Goal: Task Accomplishment & Management: Complete application form

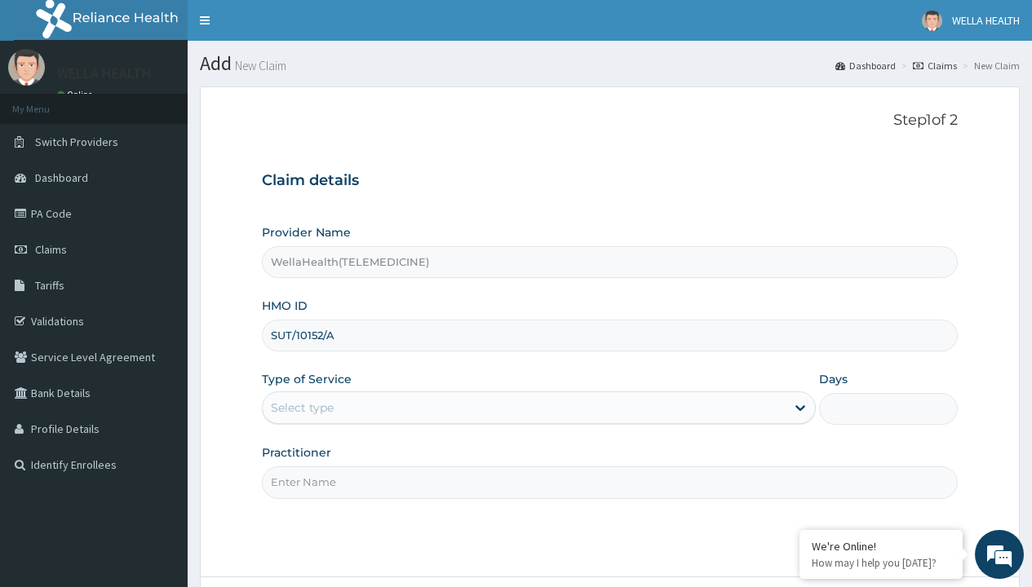
type input "SUT/10152/A"
type input "WellaHealth"
click at [302, 408] on div "Select type" at bounding box center [302, 408] width 63 height 16
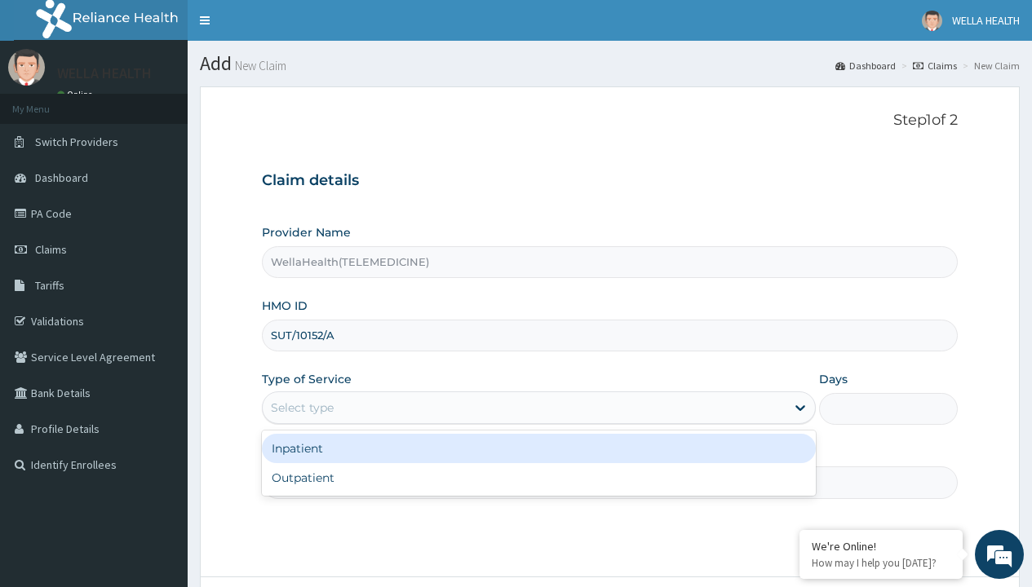
click at [538, 478] on div "Outpatient" at bounding box center [539, 477] width 554 height 29
type input "1"
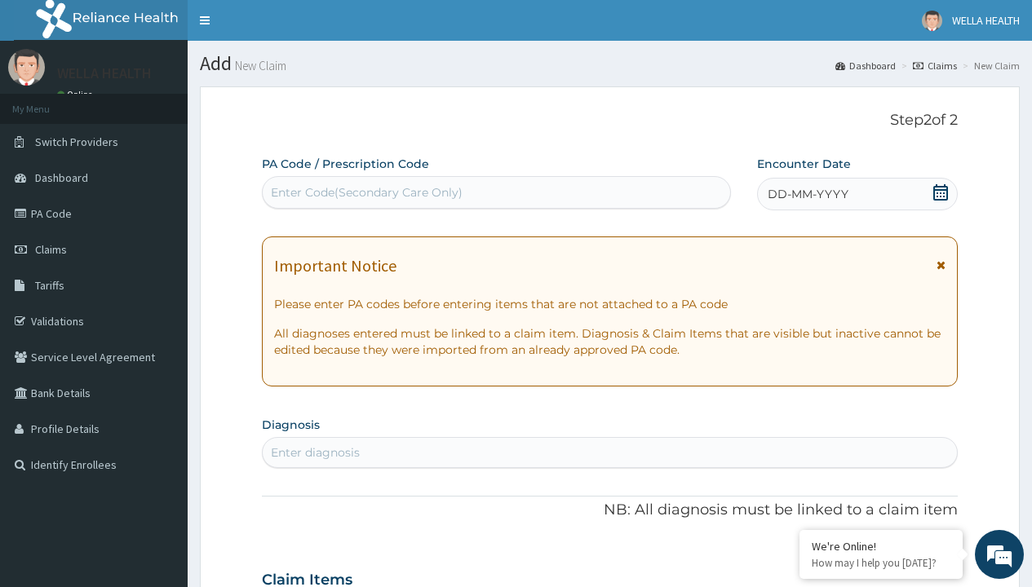
scroll to position [136, 0]
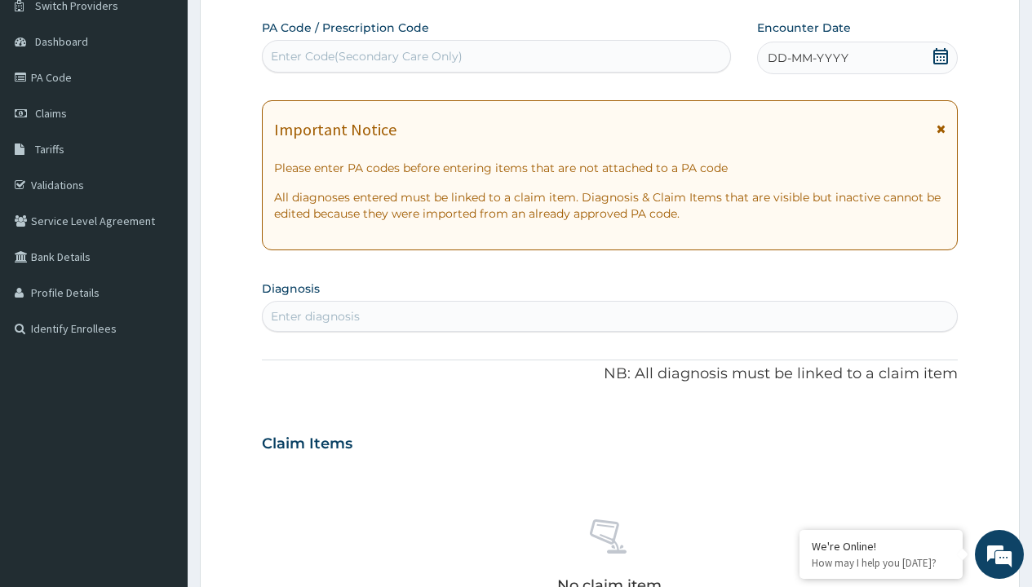
click at [807, 58] on span "DD-MM-YYYY" at bounding box center [808, 58] width 81 height 16
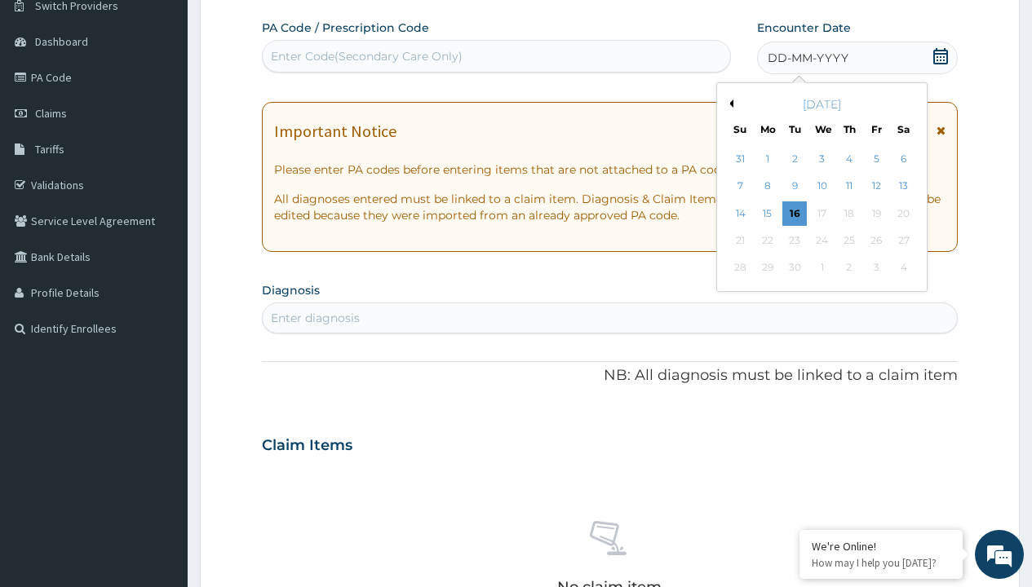
click at [728, 104] on button "Previous Month" at bounding box center [729, 104] width 8 height 8
click at [875, 213] on div "15" at bounding box center [876, 213] width 24 height 24
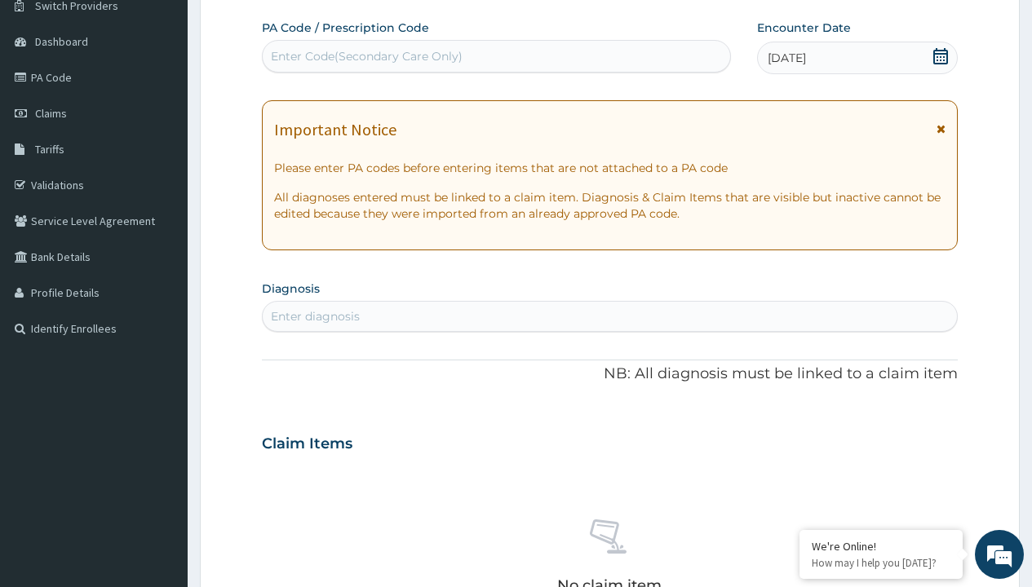
click at [365, 56] on div "Enter Code(Secondary Care Only)" at bounding box center [367, 56] width 192 height 16
type input "PR/3E6D8B7B"
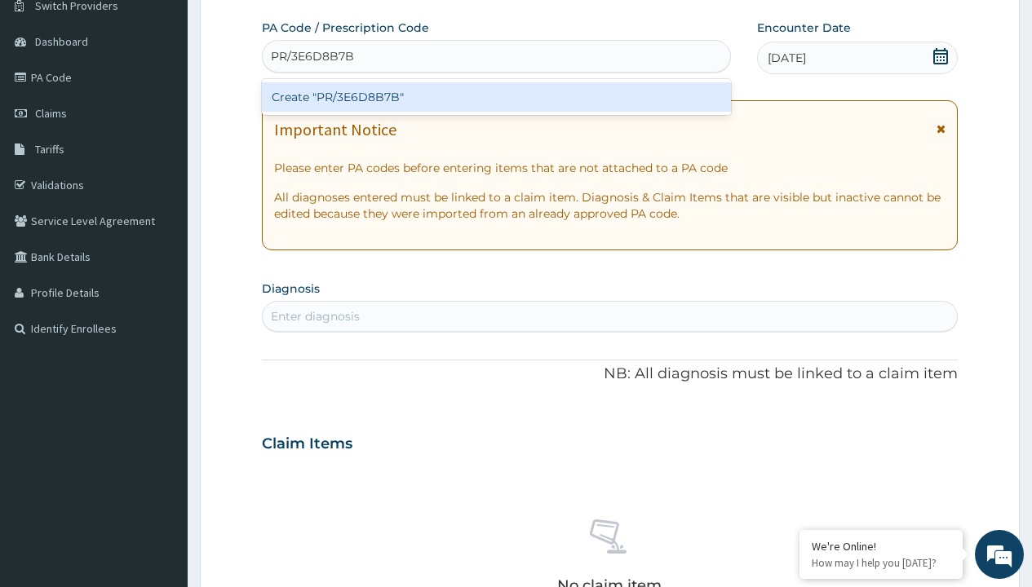
click at [496, 97] on div "Create "PR/3E6D8B7B"" at bounding box center [496, 96] width 468 height 29
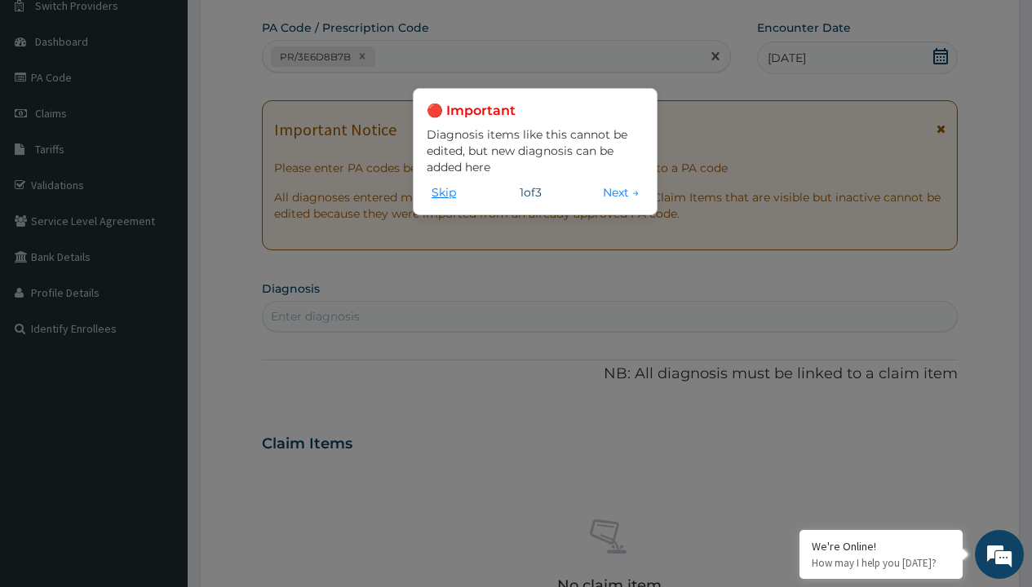
click at [444, 192] on button "Skip" at bounding box center [444, 193] width 34 height 18
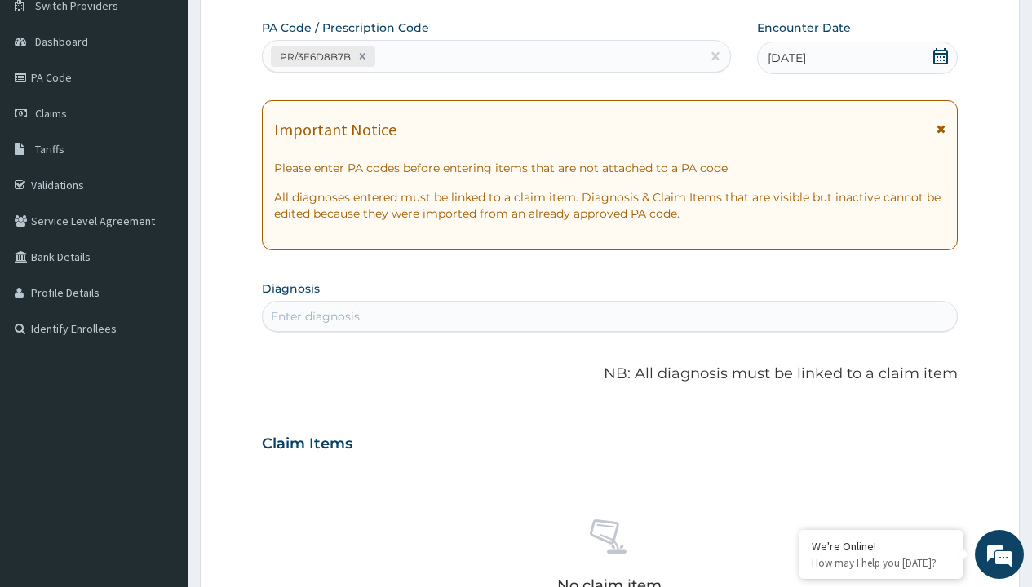
click at [315, 317] on div "Enter diagnosis" at bounding box center [315, 316] width 89 height 16
type input "prescription collected"
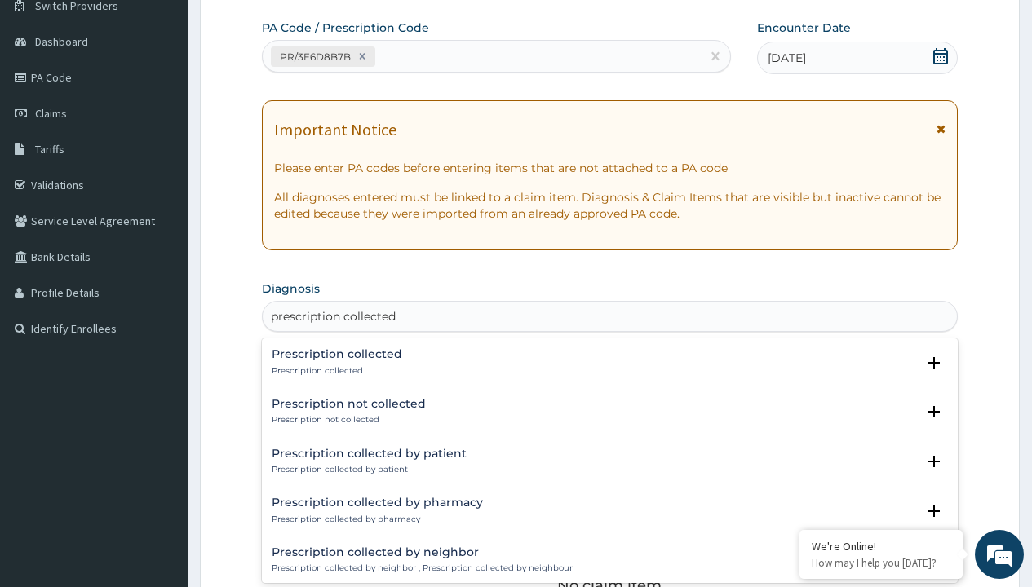
click at [334, 370] on p "Prescription collected" at bounding box center [337, 370] width 131 height 11
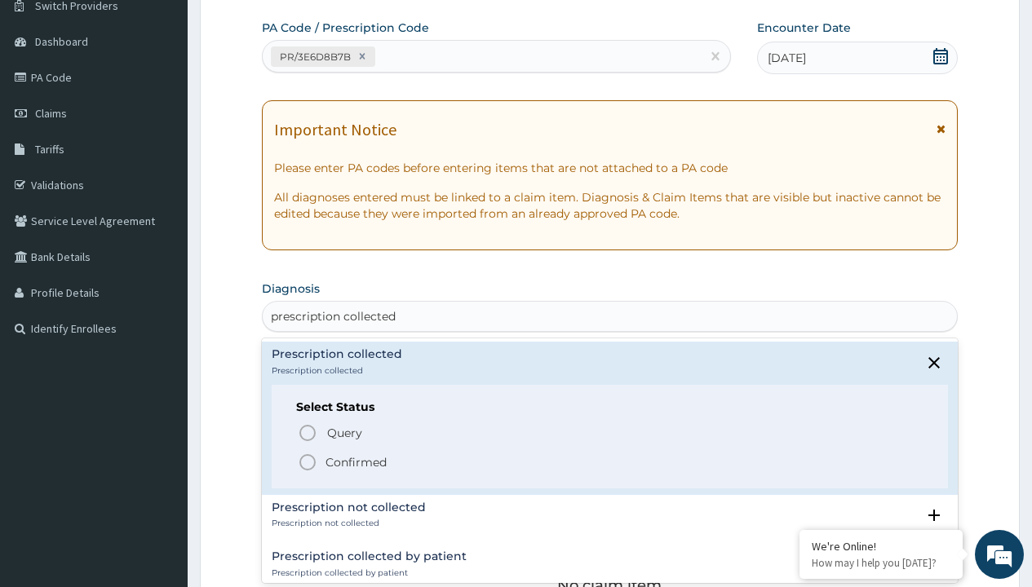
click at [356, 462] on p "Confirmed" at bounding box center [355, 462] width 61 height 16
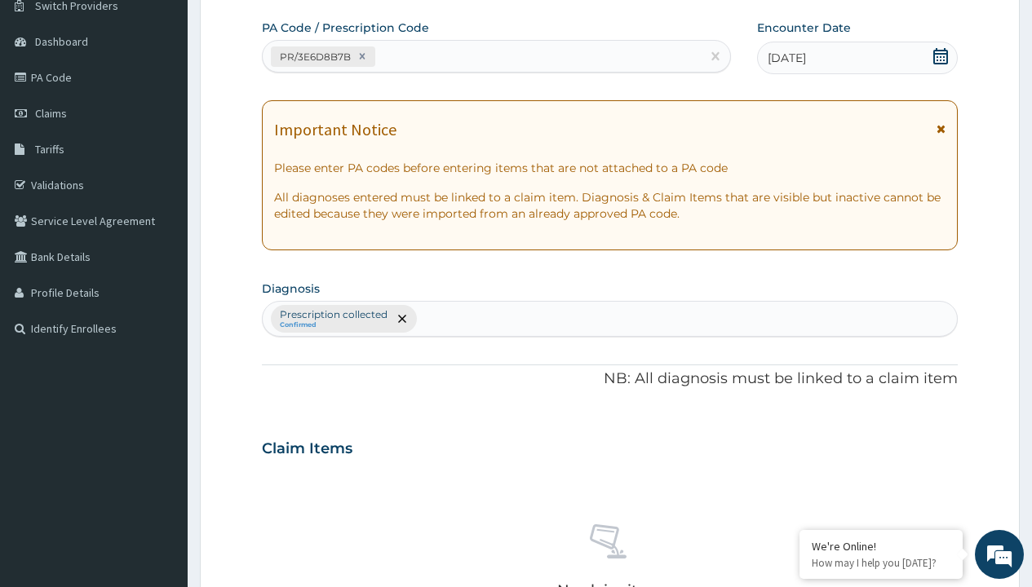
type input "procedures"
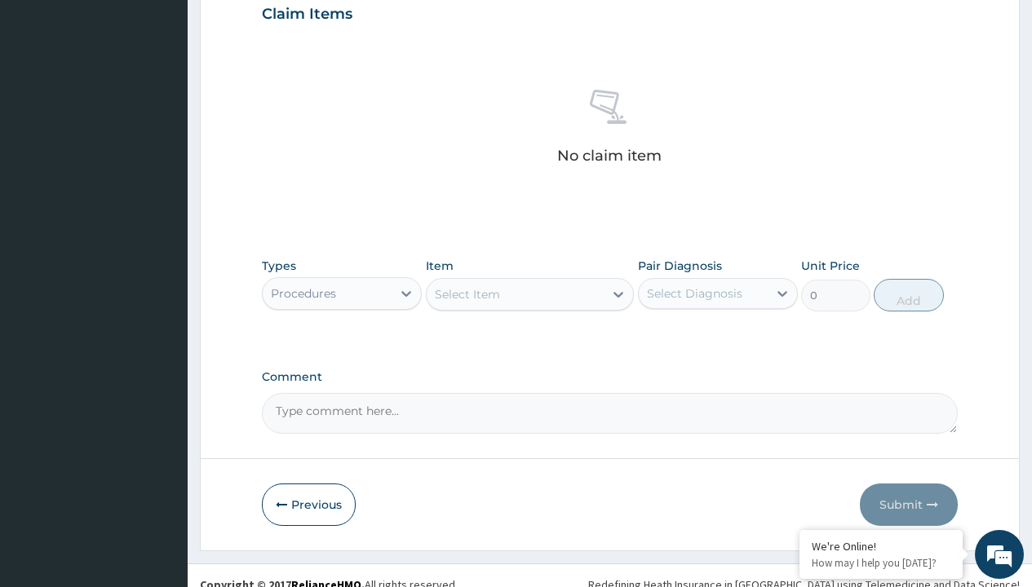
click at [467, 294] on div "Select Item" at bounding box center [467, 294] width 65 height 16
type input "service fee"
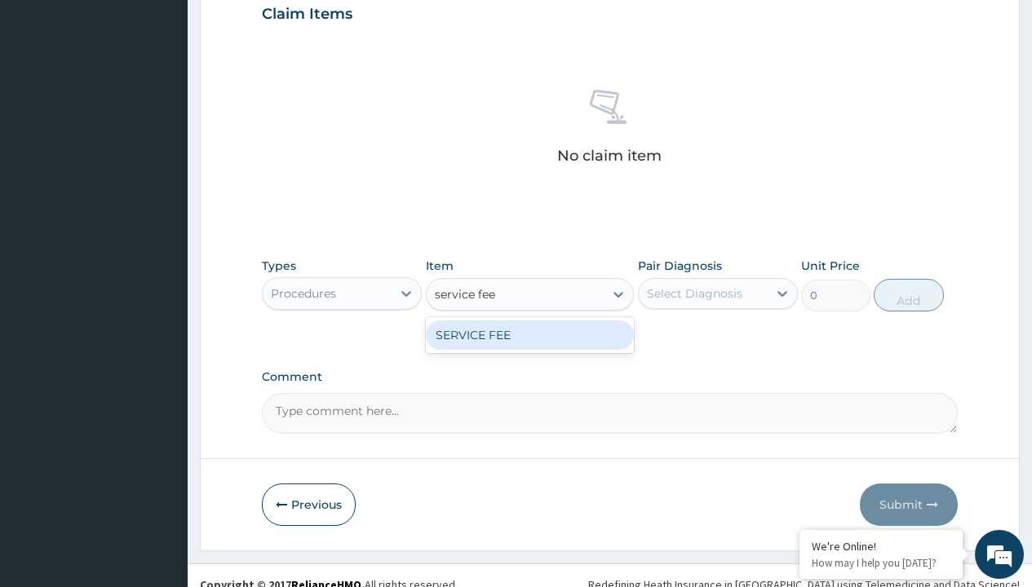
click at [529, 334] on div "SERVICE FEE" at bounding box center [530, 335] width 209 height 29
type input "100"
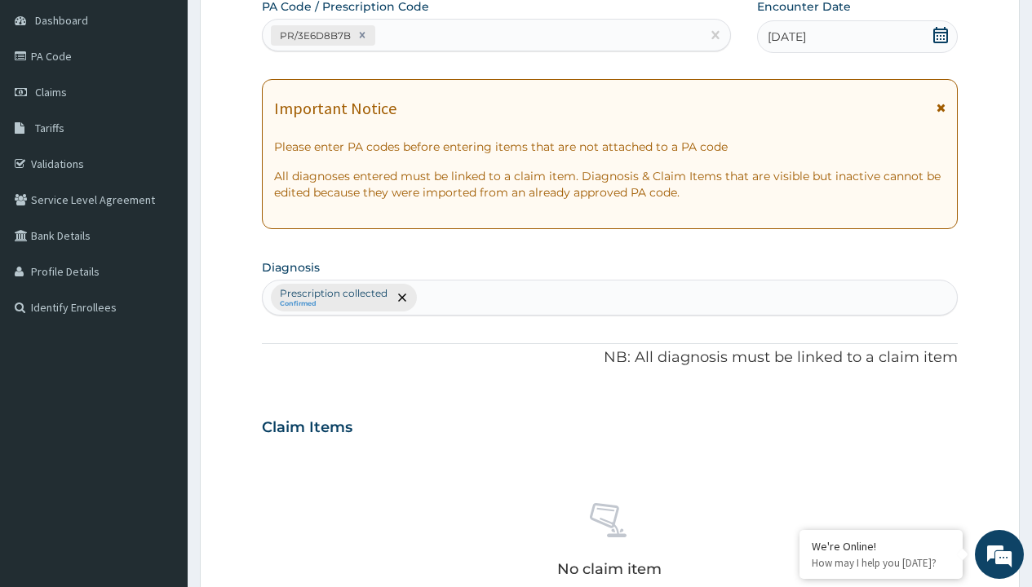
type input "prescription collected"
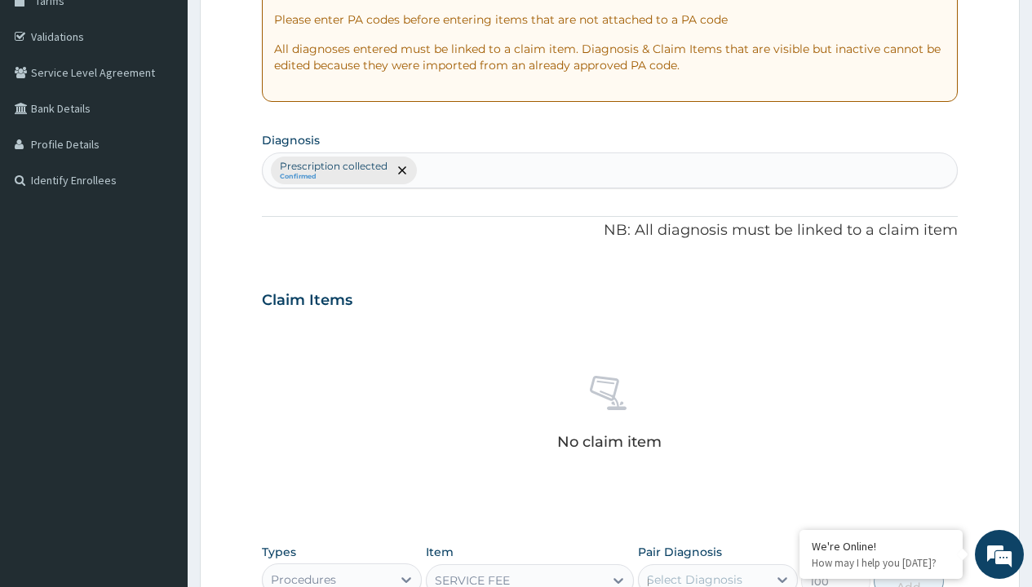
scroll to position [0, 0]
checkbox input "true"
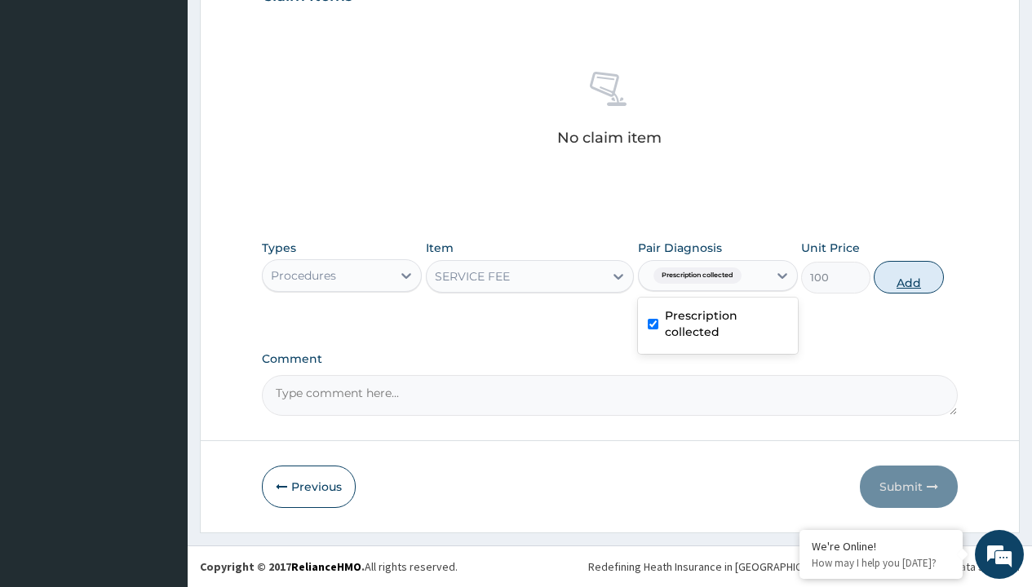
click at [909, 277] on button "Add" at bounding box center [908, 277] width 69 height 33
type input "0"
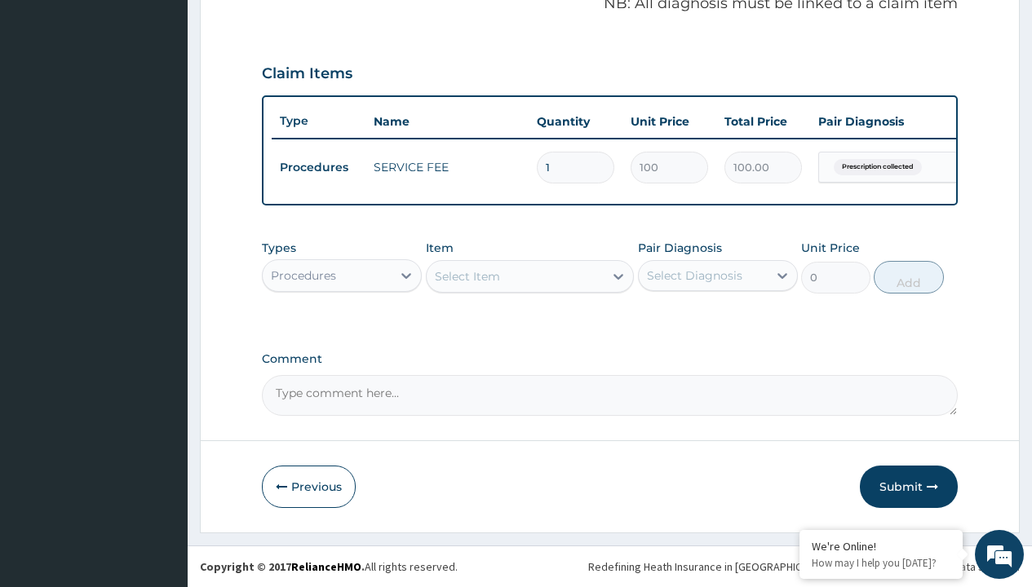
click at [303, 275] on div "Procedures" at bounding box center [303, 276] width 65 height 16
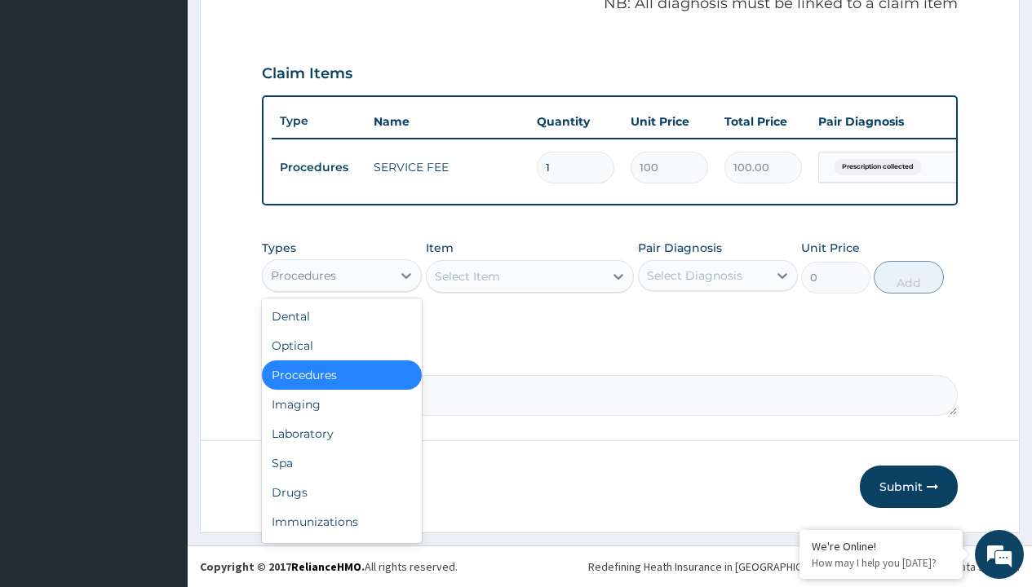
type input "drugs"
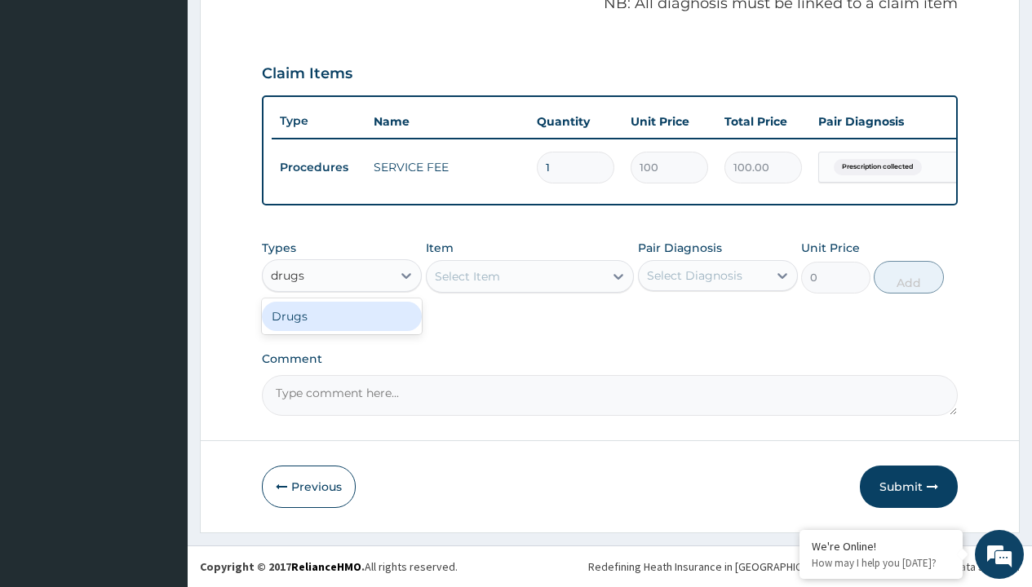
click at [342, 316] on div "Drugs" at bounding box center [342, 316] width 160 height 29
click at [467, 276] on div "Select Item" at bounding box center [530, 276] width 209 height 33
type input "[MEDICAL_DATA] + [MEDICAL_DATA] 80/480 lonart ds/pack"
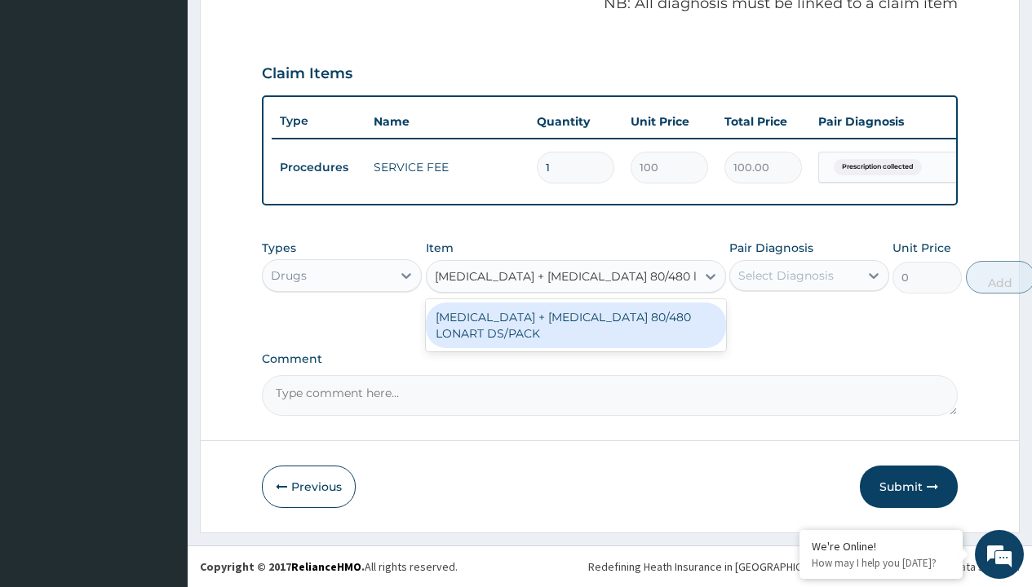
click at [575, 325] on div "[MEDICAL_DATA] + [MEDICAL_DATA] 80/480 LONART DS/PACK" at bounding box center [576, 326] width 300 height 46
type input "665"
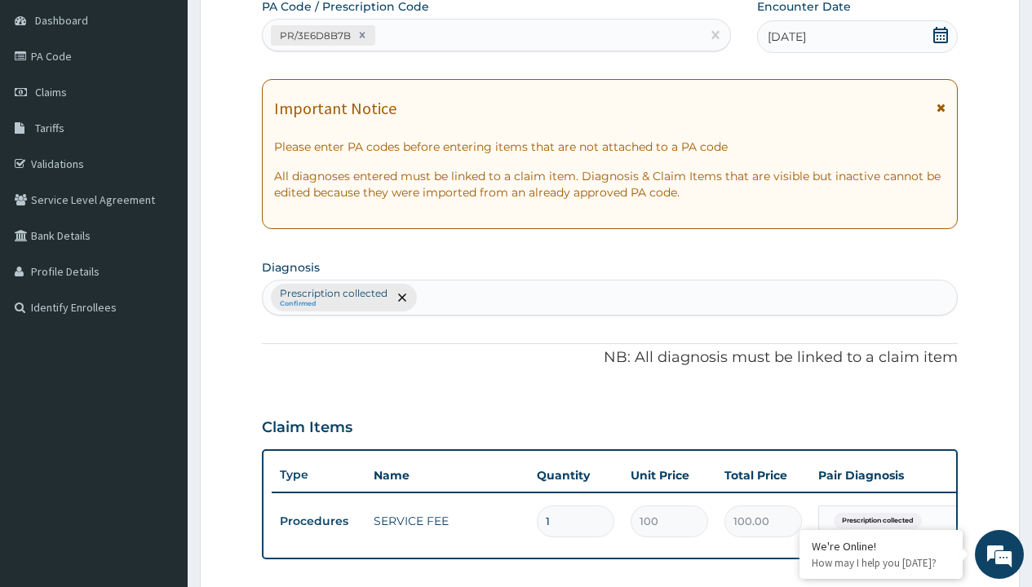
scroll to position [219, 0]
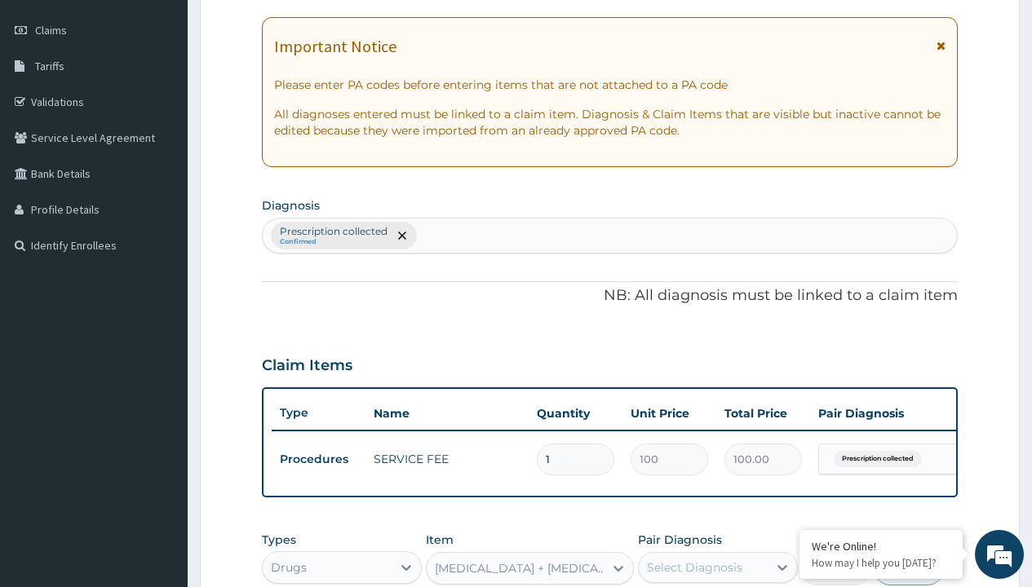
type input "prescription collected"
checkbox input "true"
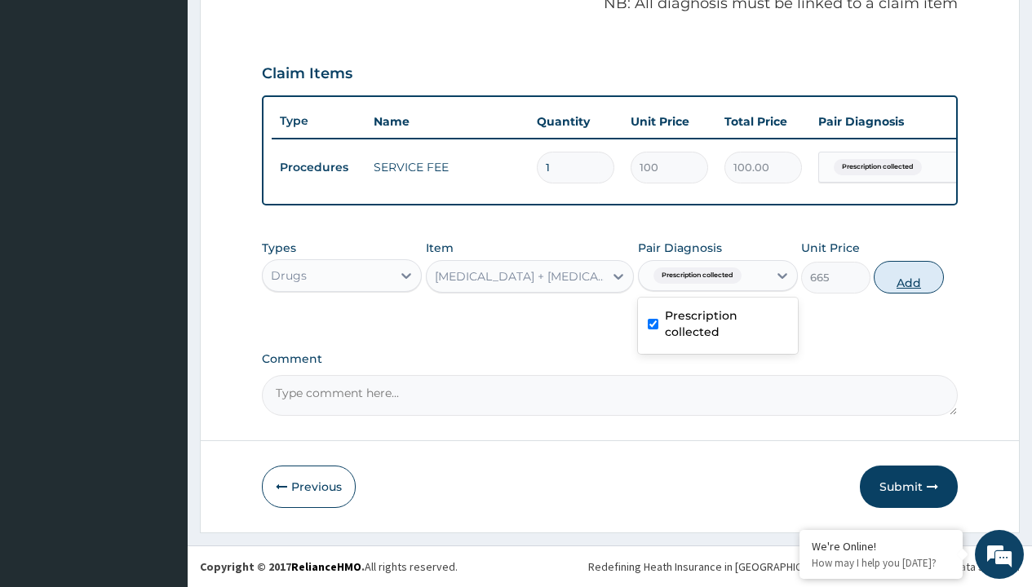
click at [909, 277] on button "Add" at bounding box center [908, 277] width 69 height 33
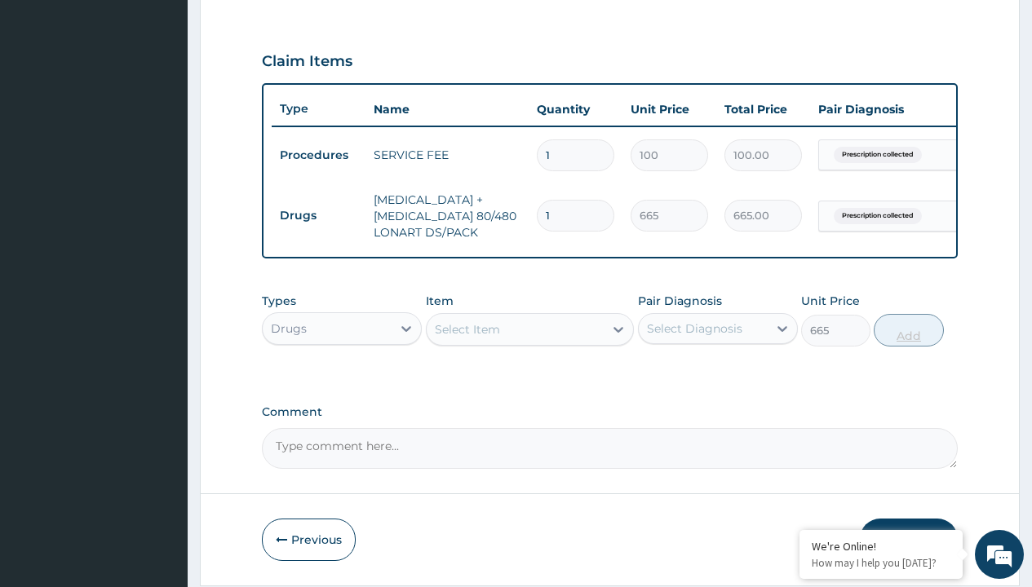
type input "0"
type input "6"
type input "3990.00"
type input "6"
click at [318, 215] on td "Drugs" at bounding box center [319, 216] width 94 height 30
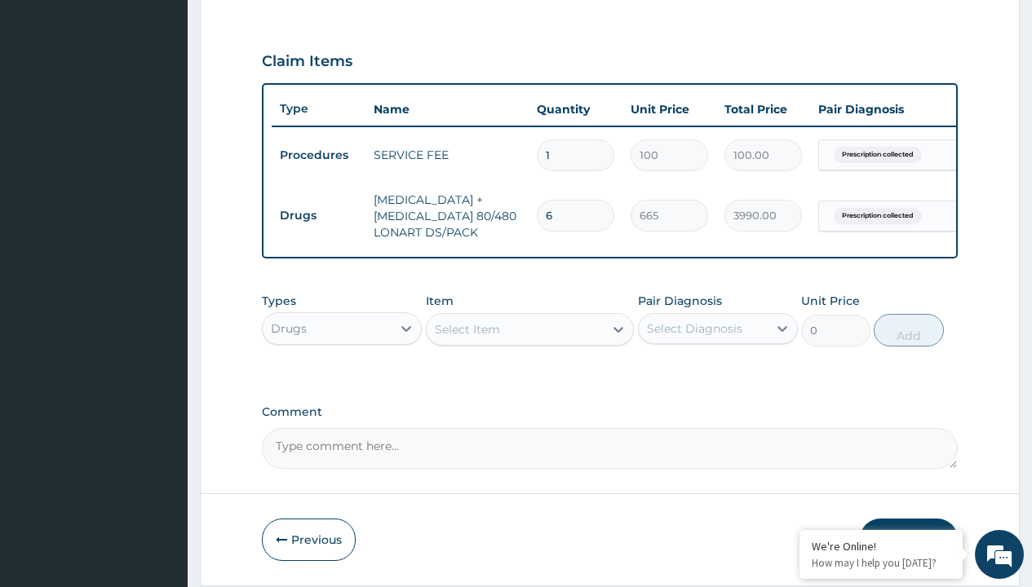
type input "drugs"
click at [342, 381] on div "Drugs" at bounding box center [342, 369] width 160 height 29
click at [467, 338] on div "Select Item" at bounding box center [467, 329] width 65 height 16
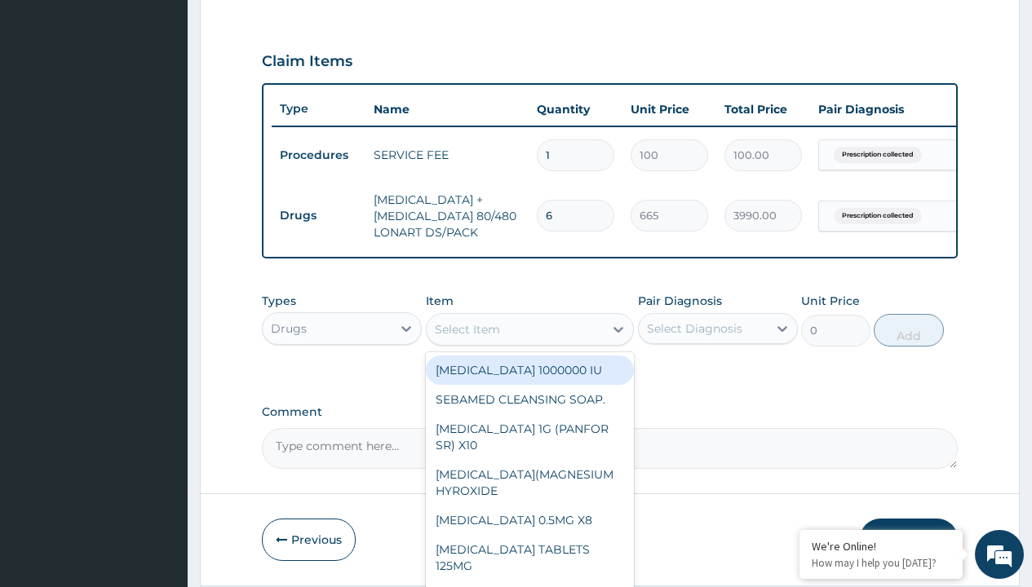
type input "[MEDICAL_DATA] caps 2mg/sach"
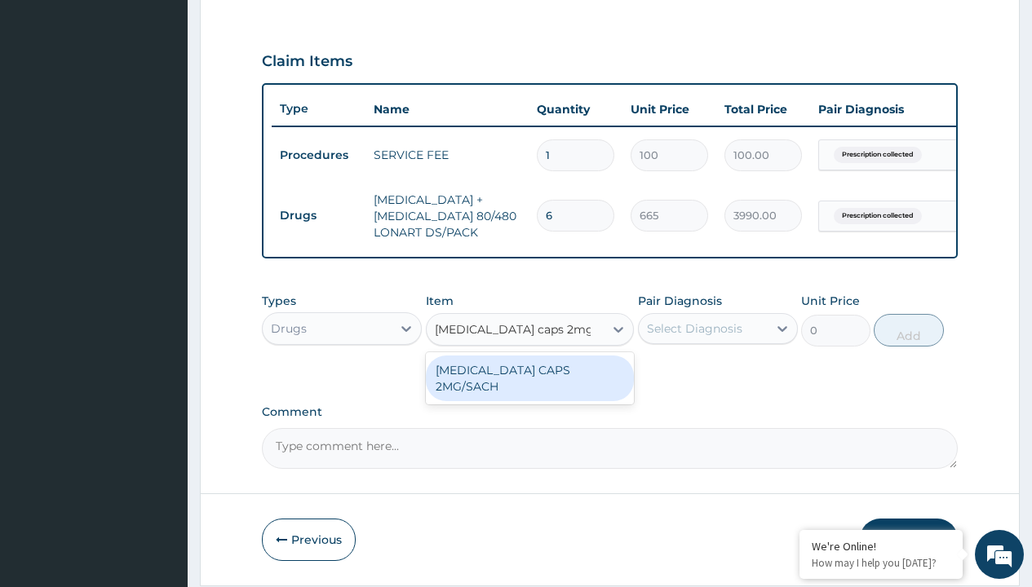
click at [529, 382] on div "[MEDICAL_DATA] CAPS 2MG/SACH" at bounding box center [530, 379] width 209 height 46
type input "420"
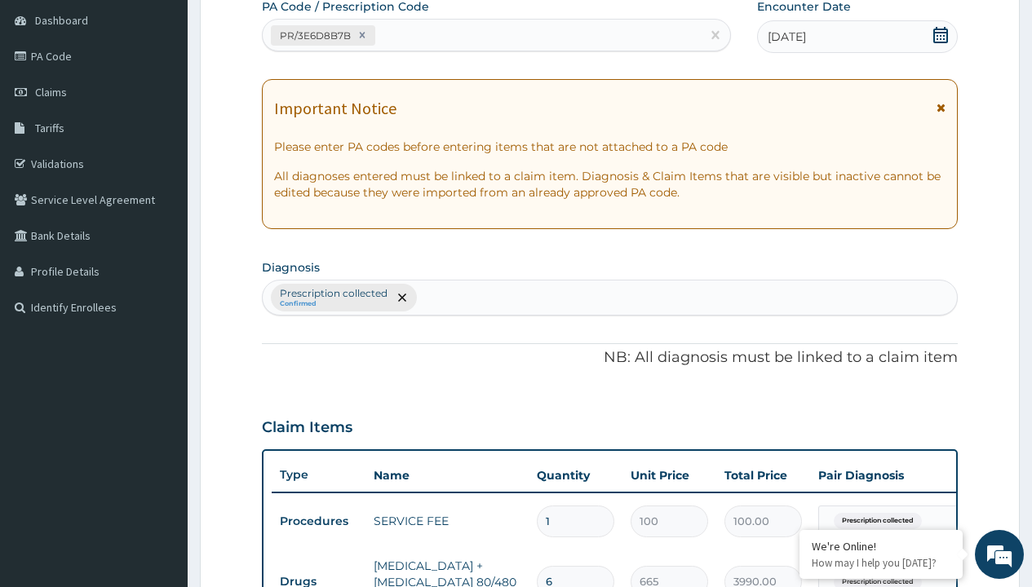
type input "prescription collected"
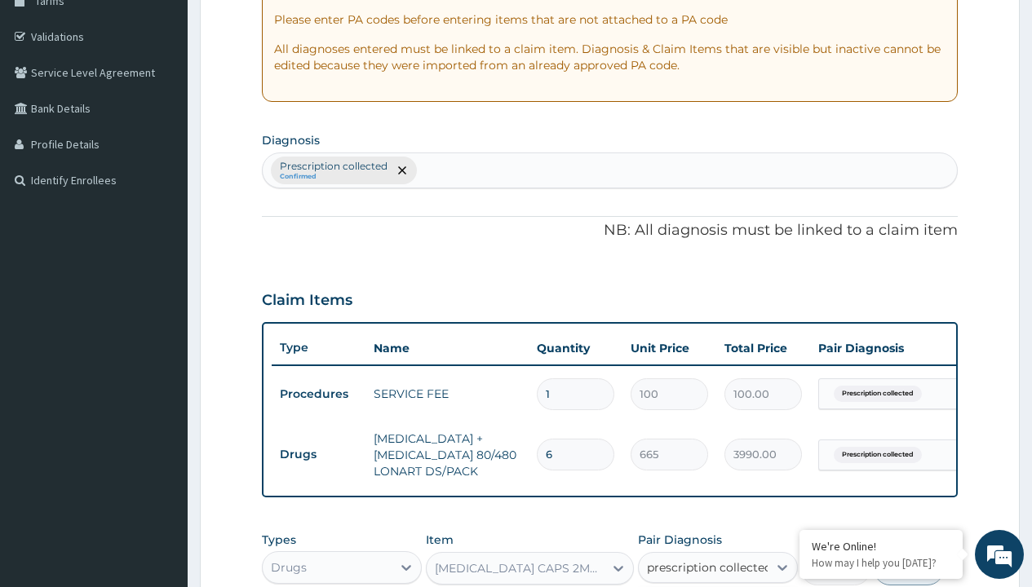
checkbox input "true"
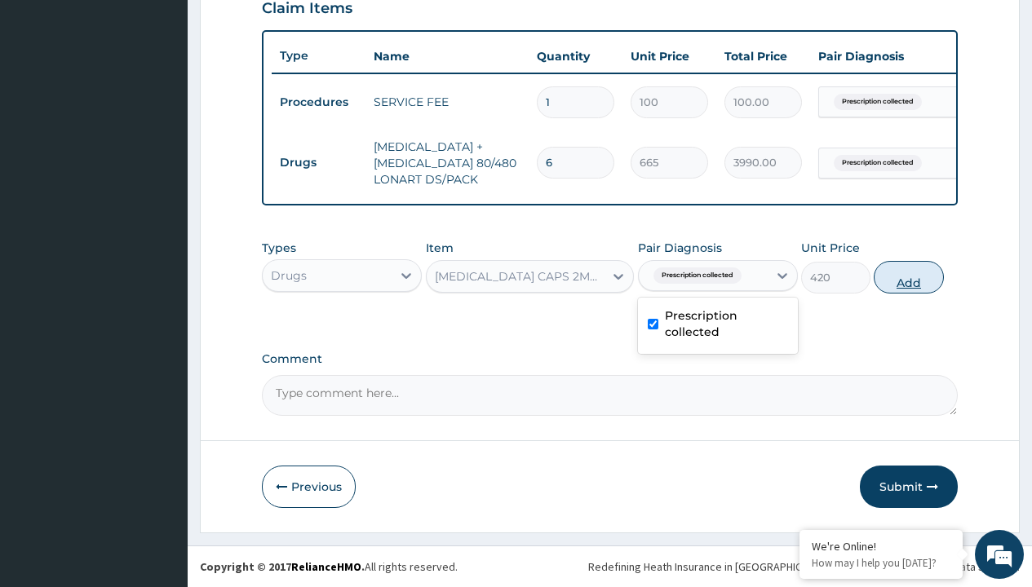
click at [909, 277] on button "Add" at bounding box center [908, 277] width 69 height 33
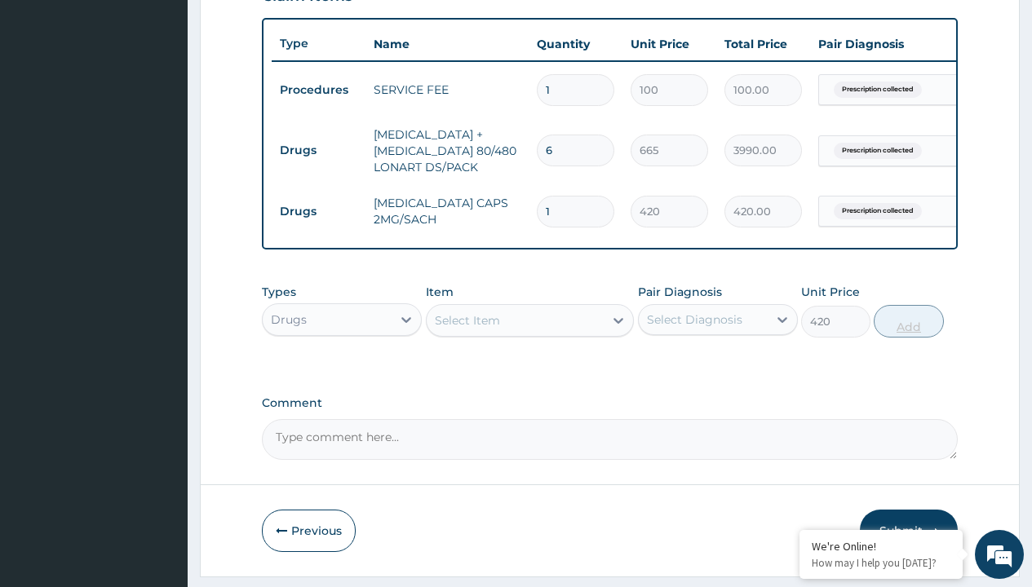
type input "0"
type input "10"
type input "4200.00"
type input "10"
click at [318, 150] on td "Drugs" at bounding box center [319, 150] width 94 height 30
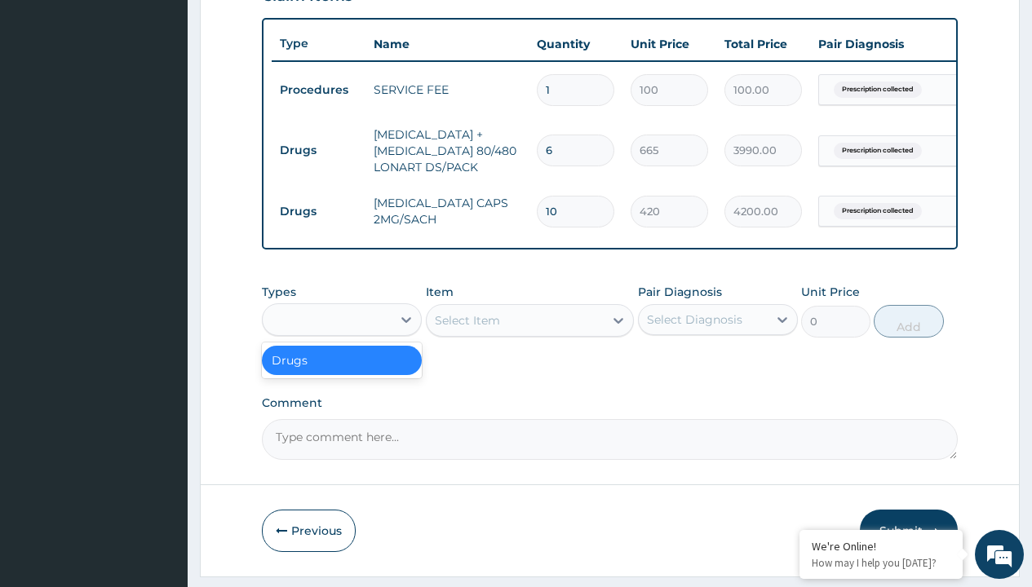
type input "drugs"
click at [342, 372] on div "Drugs" at bounding box center [342, 360] width 160 height 29
click at [467, 329] on div "Select Item" at bounding box center [467, 320] width 65 height 16
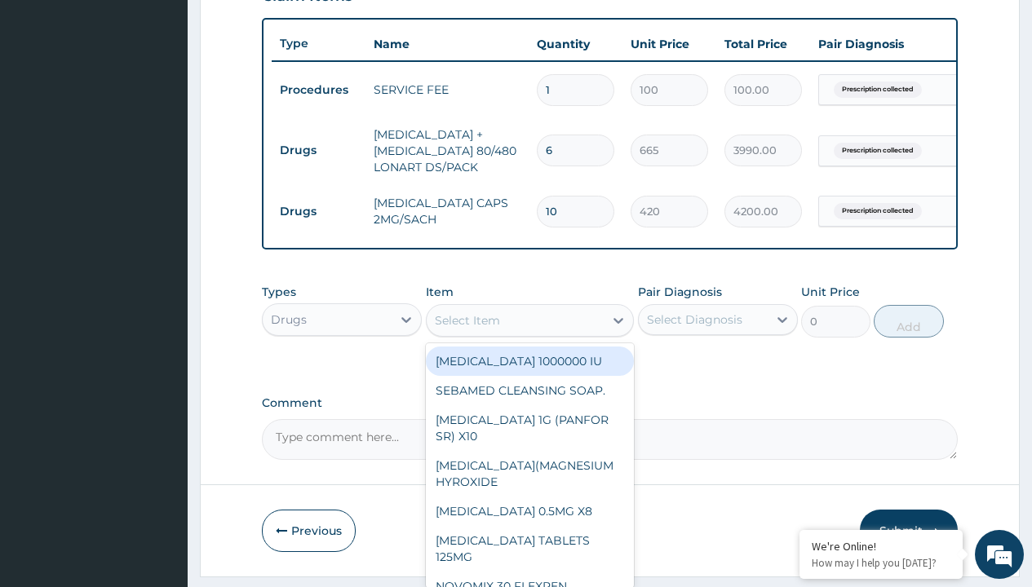
type input "[MEDICAL_DATA] 500mg tablet emzor/sach"
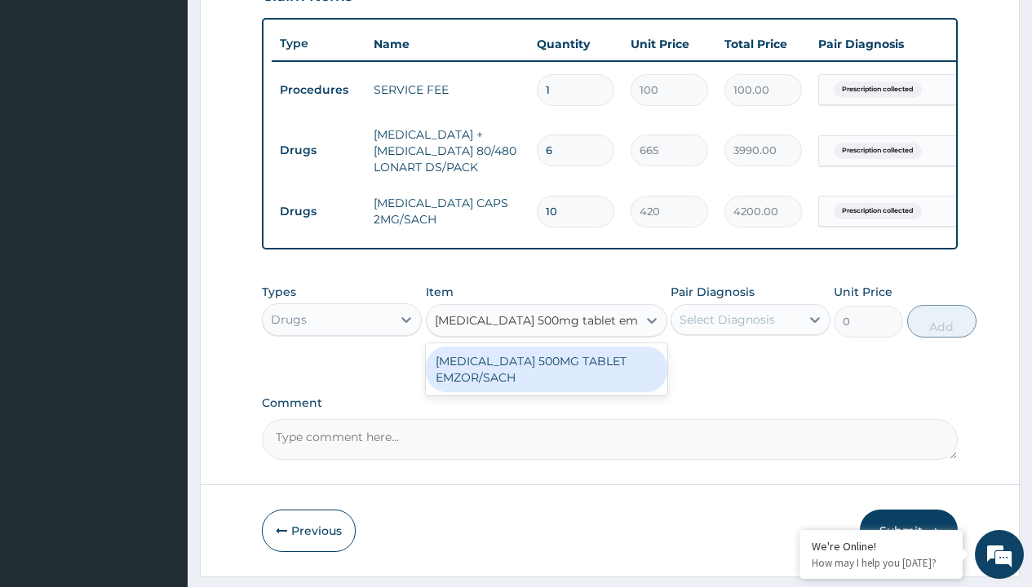
click at [546, 381] on div "[MEDICAL_DATA] 500MG TABLET EMZOR/SACH" at bounding box center [546, 370] width 241 height 46
type input "24"
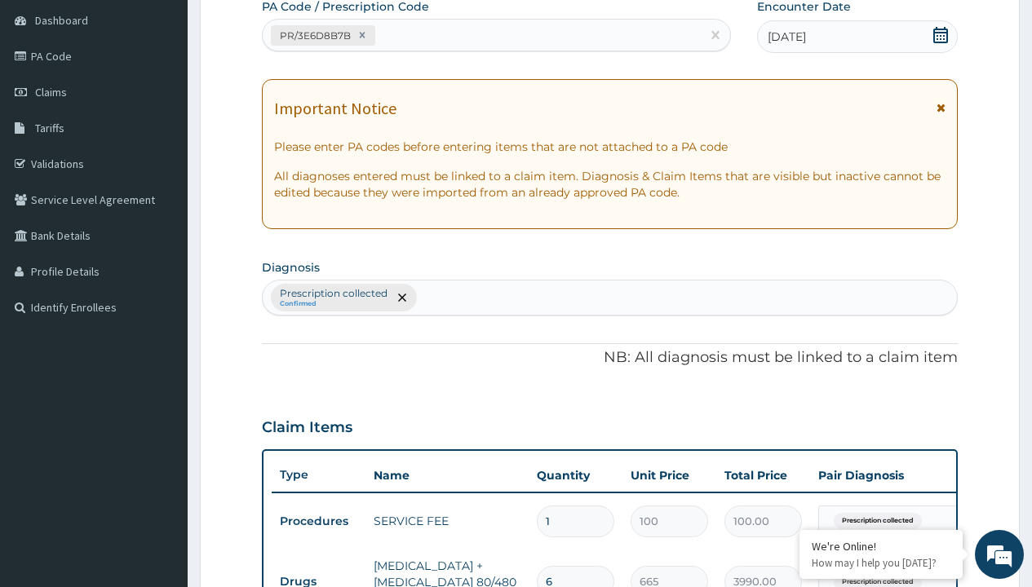
type input "prescription collected"
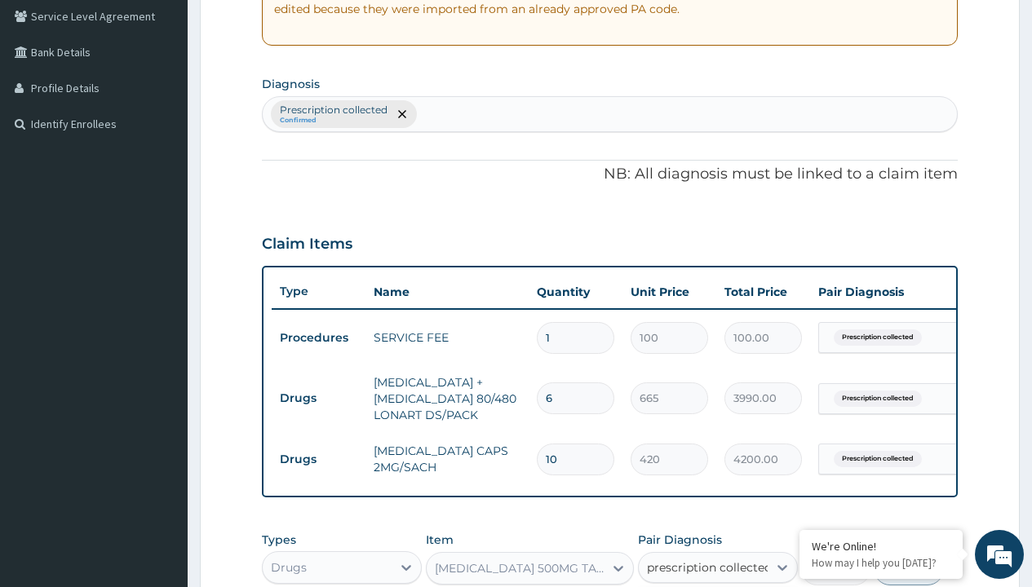
scroll to position [645, 0]
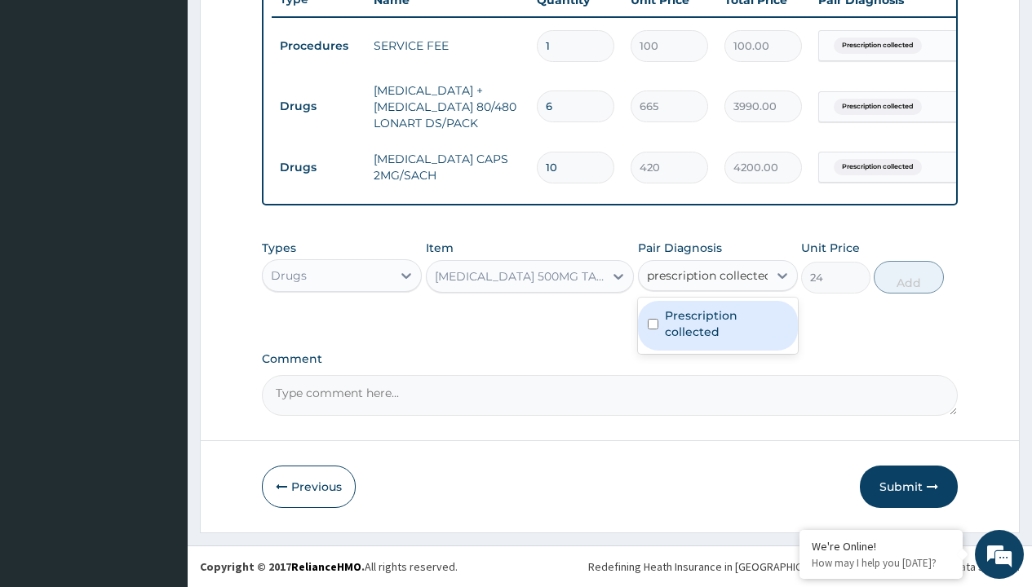
click at [717, 325] on label "Prescription collected" at bounding box center [726, 324] width 123 height 33
checkbox input "true"
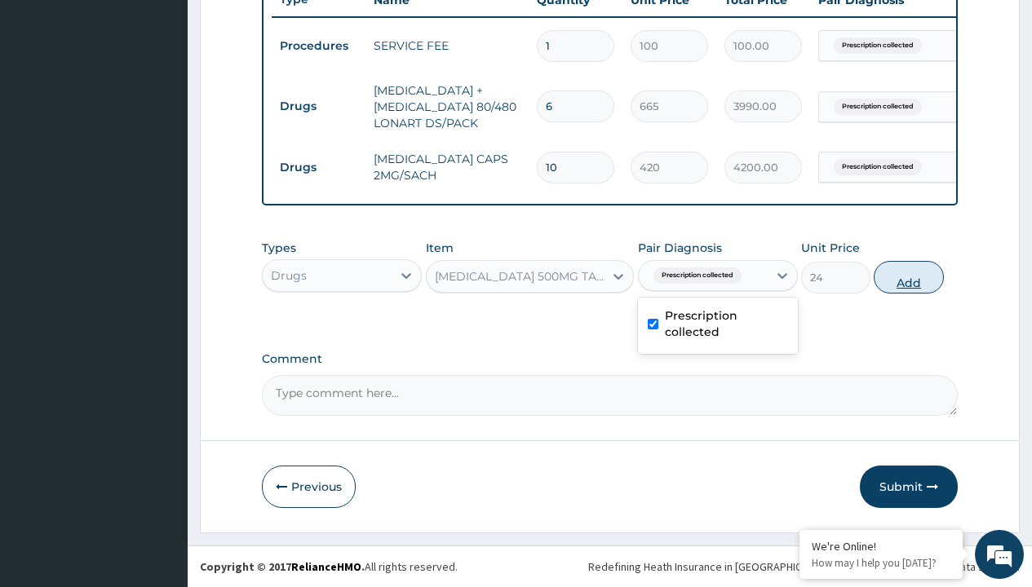
click at [909, 277] on button "Add" at bounding box center [908, 277] width 69 height 33
type input "0"
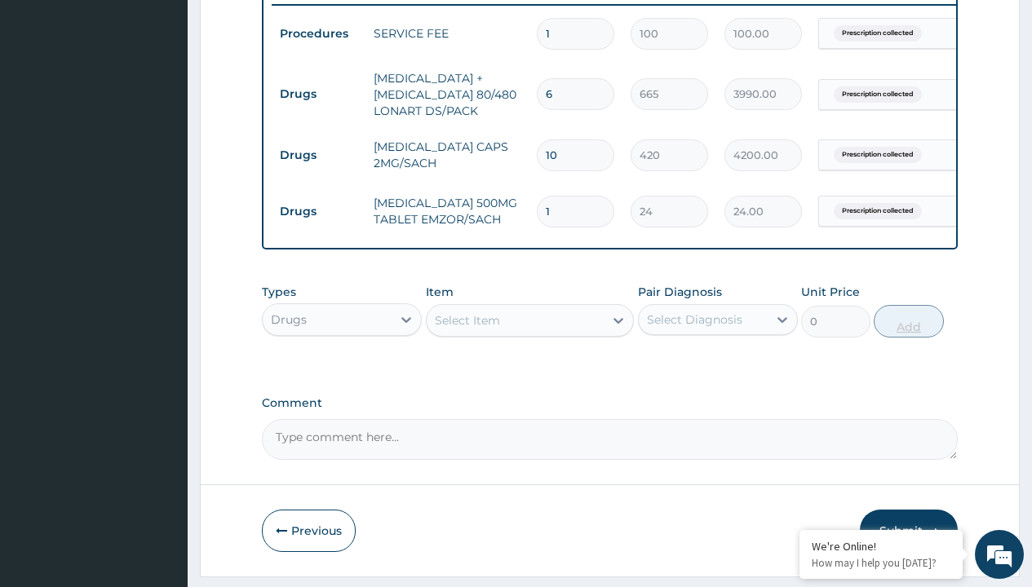
type input "24"
type input "576.00"
type input "24"
click at [318, 94] on td "Drugs" at bounding box center [319, 94] width 94 height 30
type input "drugs"
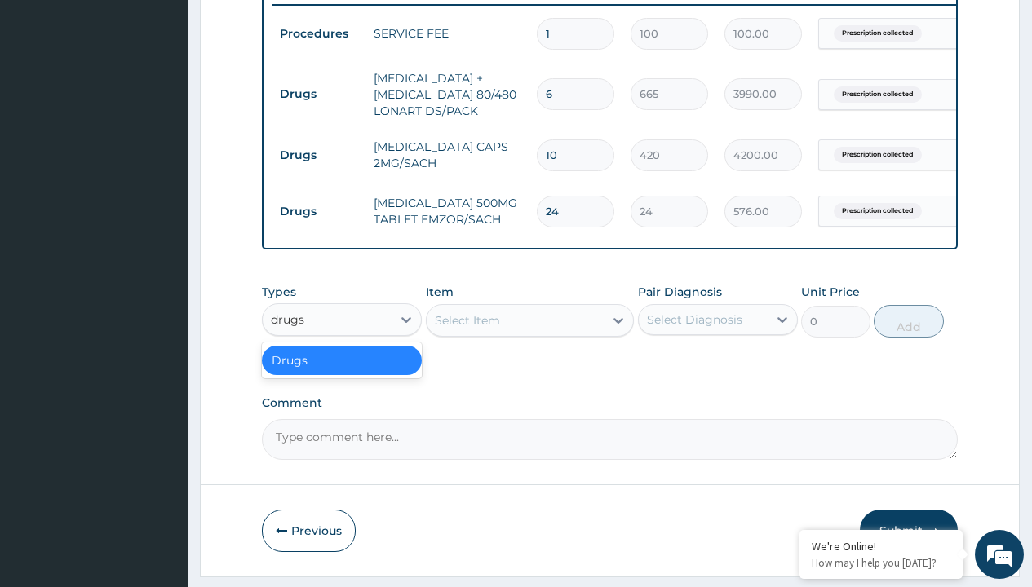
scroll to position [0, 0]
click at [342, 372] on div "Drugs" at bounding box center [342, 360] width 160 height 29
click at [467, 329] on div "Select Item" at bounding box center [467, 320] width 65 height 16
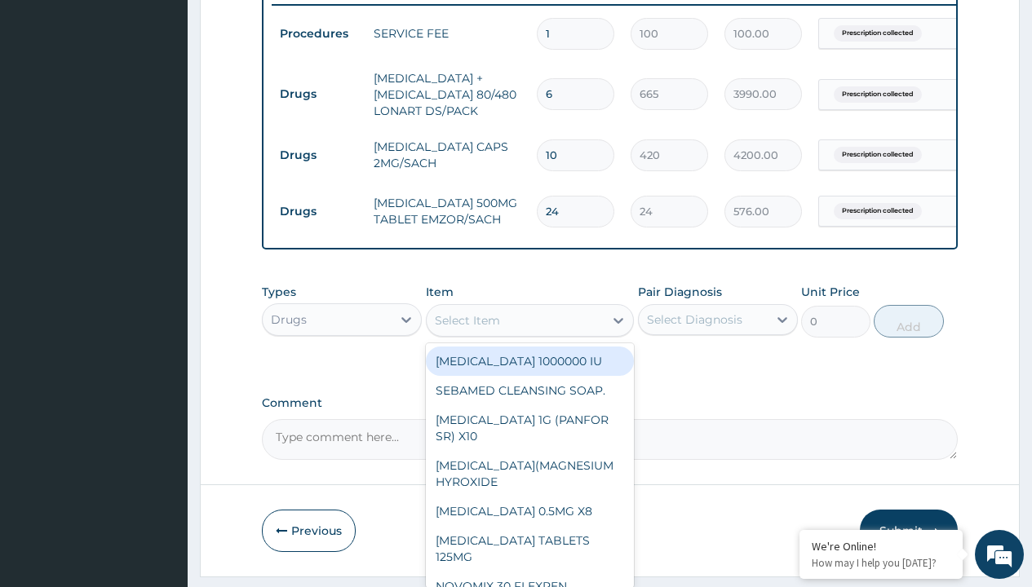
type input "tuxil-d/tuxil-n syrup/[PERSON_NAME]"
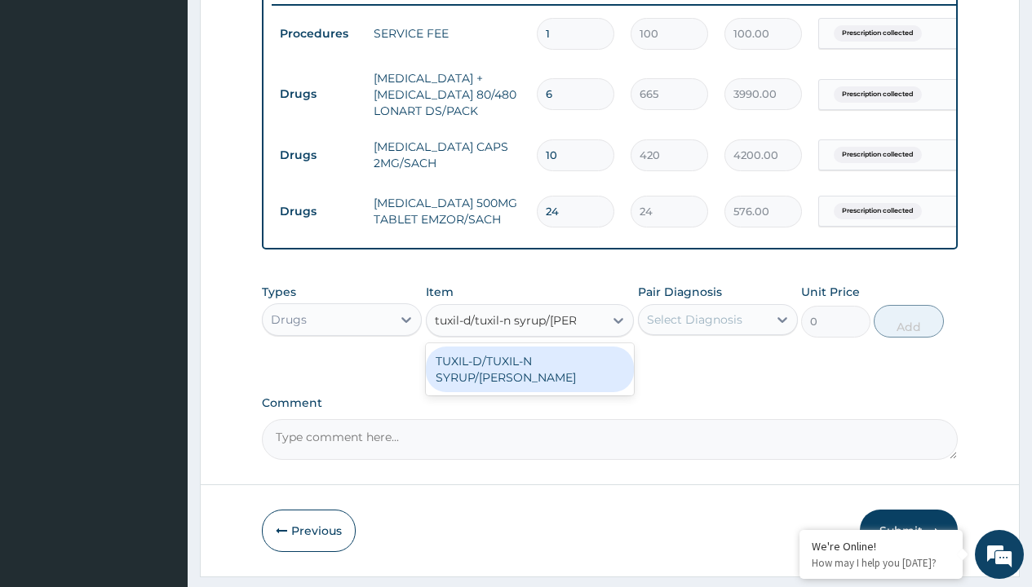
click at [529, 373] on div "TUXIL-D/TUXIL-N SYRUP/[PERSON_NAME]" at bounding box center [530, 370] width 209 height 46
type input "1425"
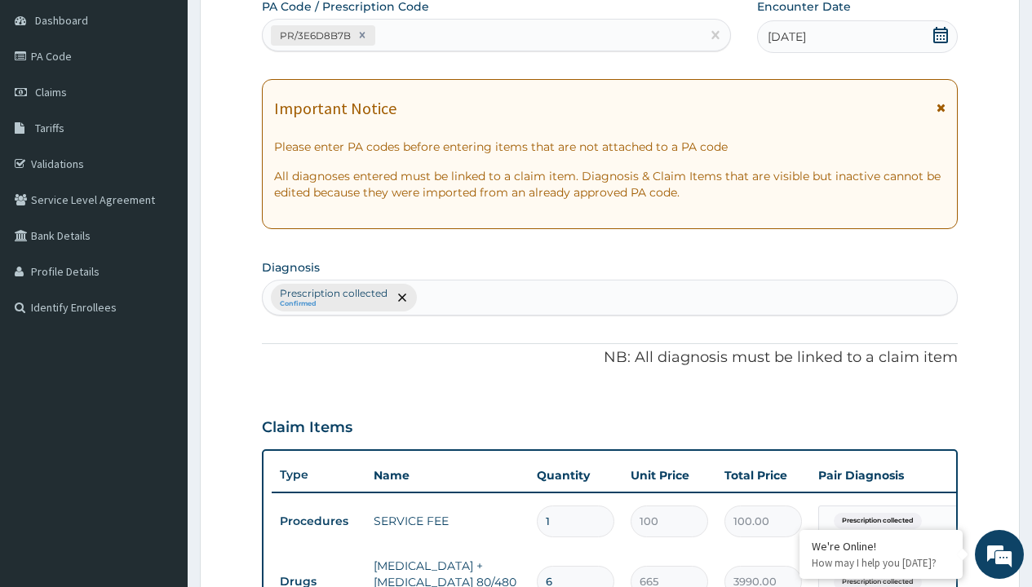
type input "prescription collected"
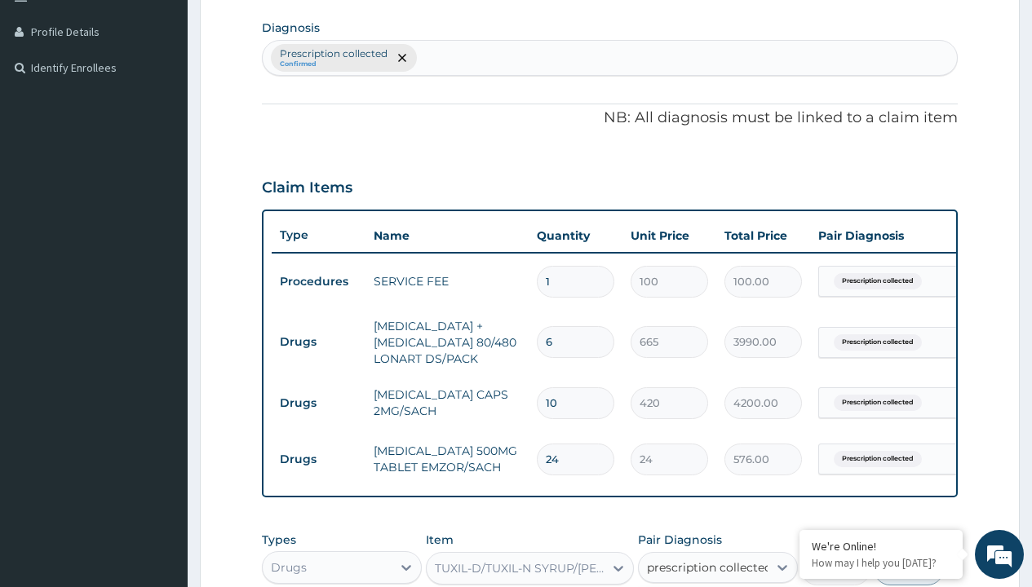
checkbox input "true"
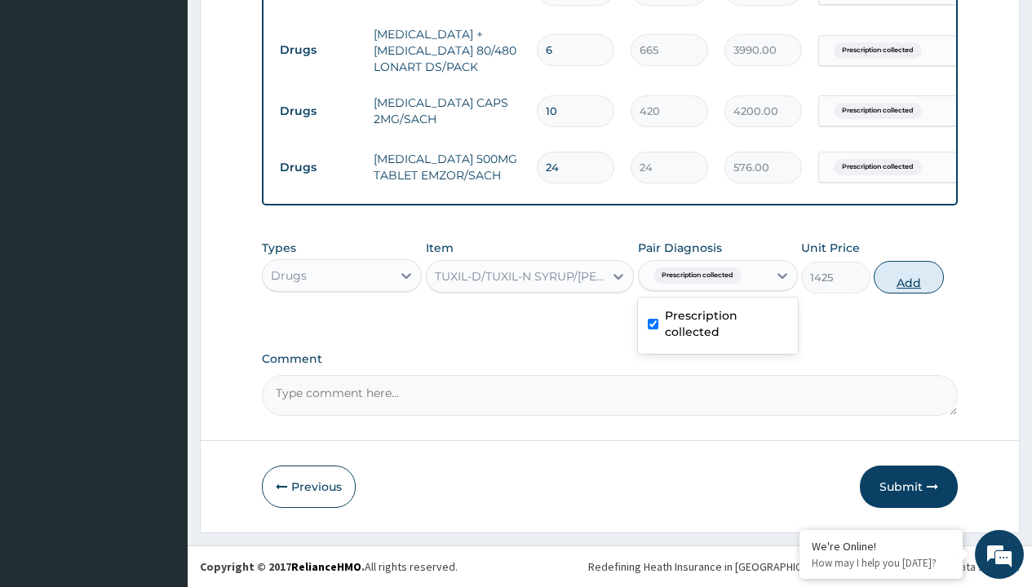
click at [909, 277] on button "Add" at bounding box center [908, 277] width 69 height 33
type input "0"
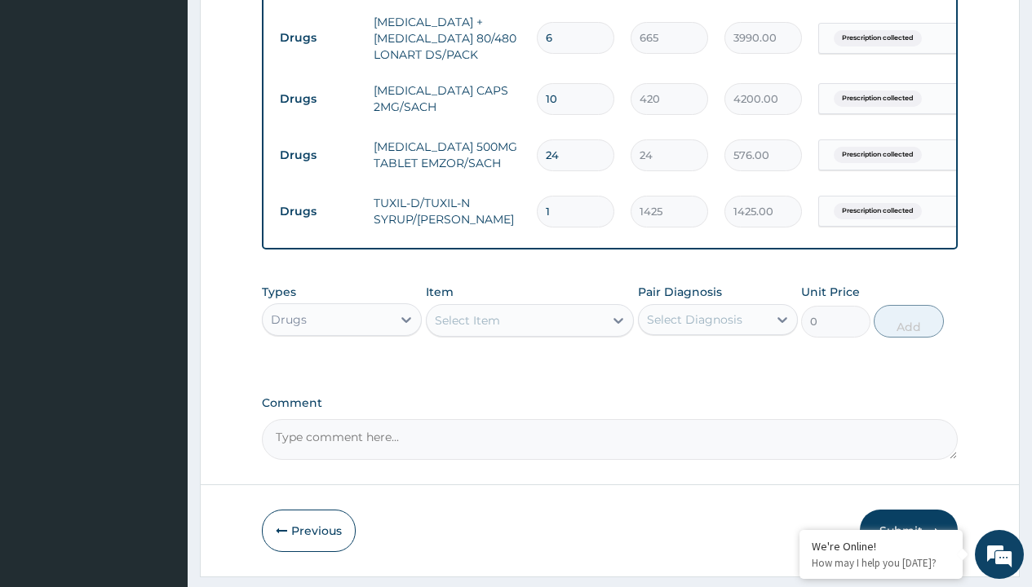
click at [318, 38] on td "Drugs" at bounding box center [319, 38] width 94 height 30
type input "drugs"
click at [342, 372] on div "Drugs" at bounding box center [342, 360] width 160 height 29
click at [467, 329] on div "Select Item" at bounding box center [467, 320] width 65 height 16
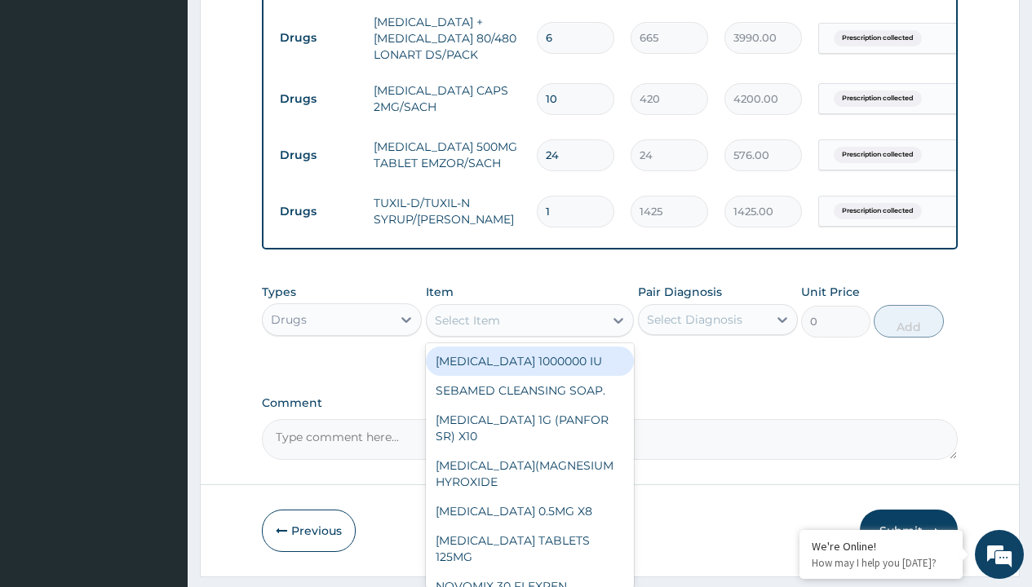
type input "zinc 20mg by 10"
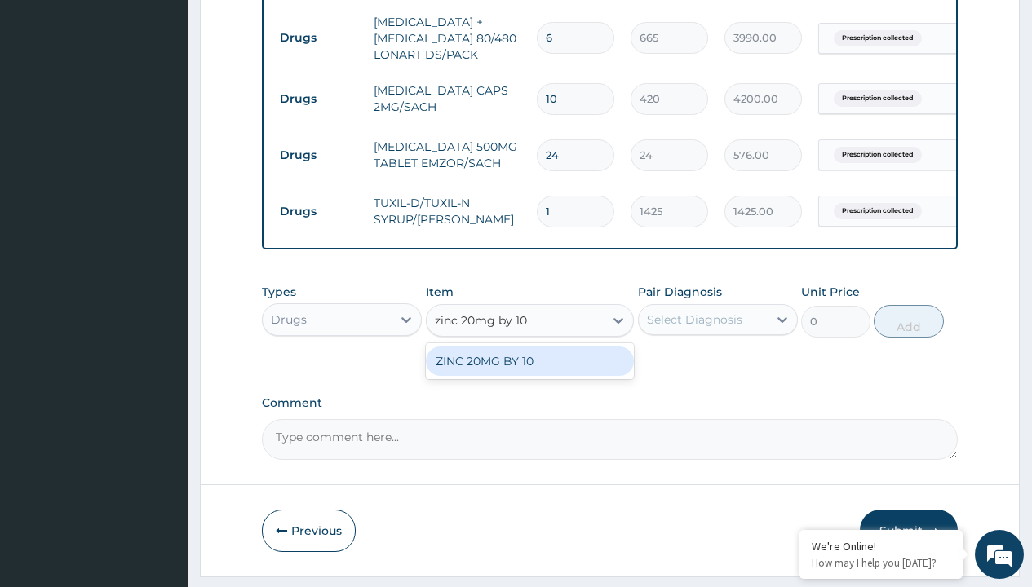
click at [529, 373] on div "ZINC 20MG BY 10" at bounding box center [530, 361] width 209 height 29
type input "15"
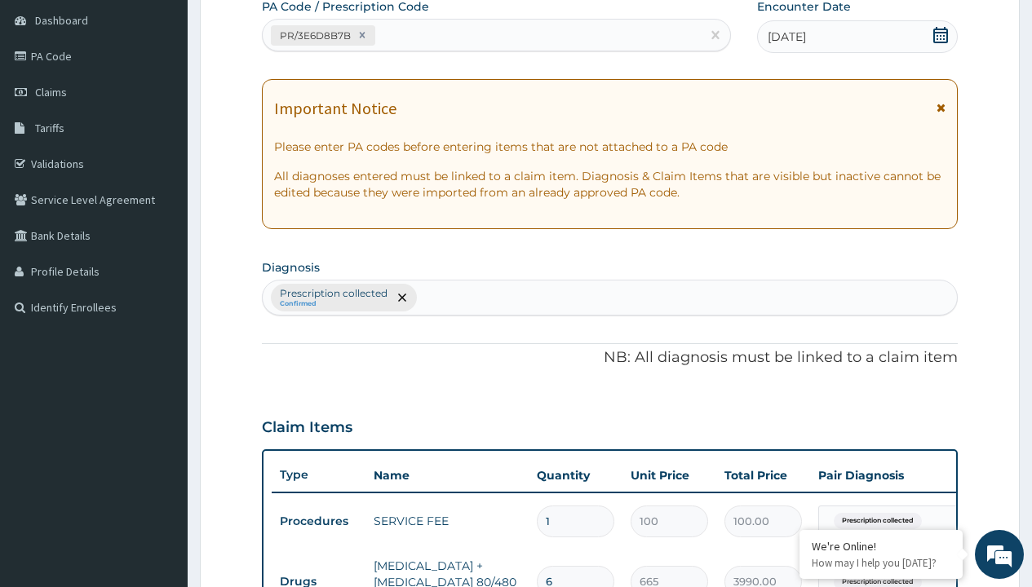
type input "prescription collected"
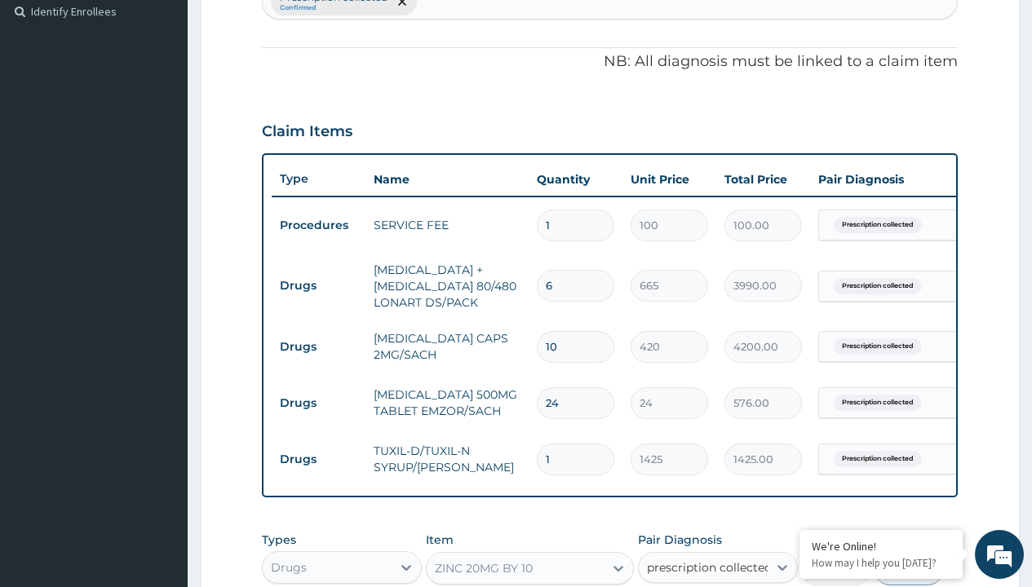
checkbox input "true"
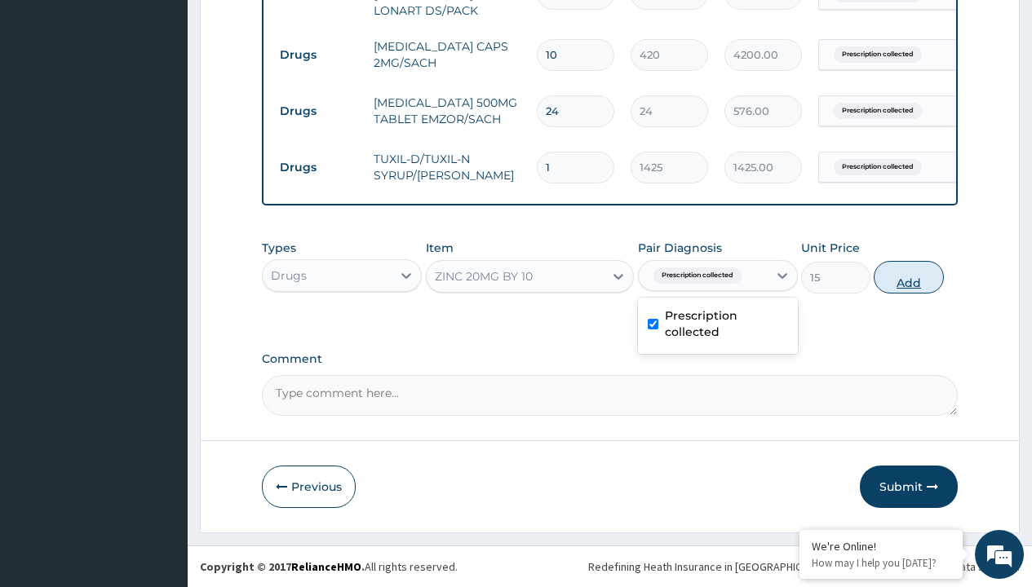
click at [909, 277] on button "Add" at bounding box center [908, 277] width 69 height 33
type input "0"
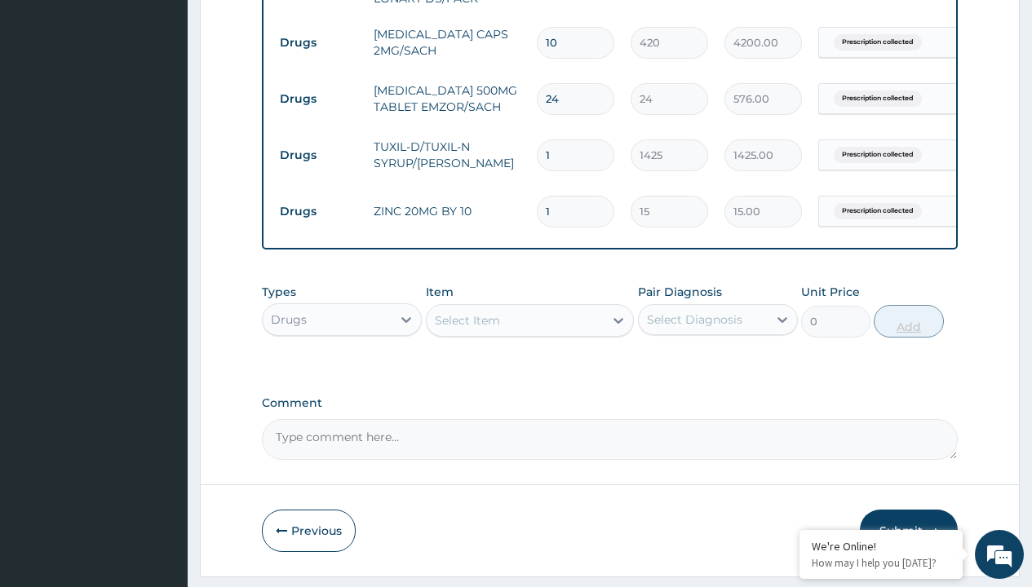
type input "10"
type input "150.00"
type input "10"
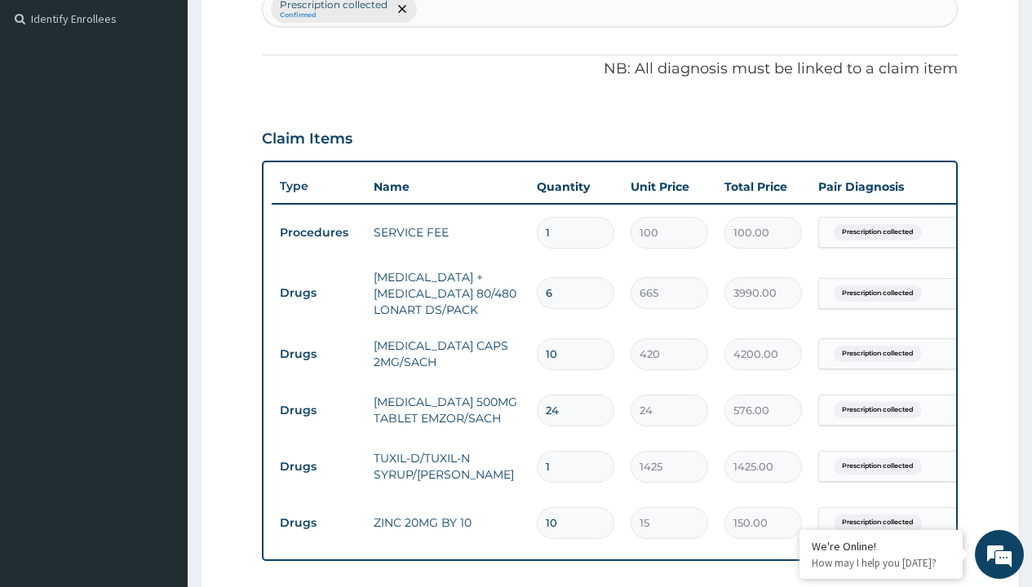
type input "drugs"
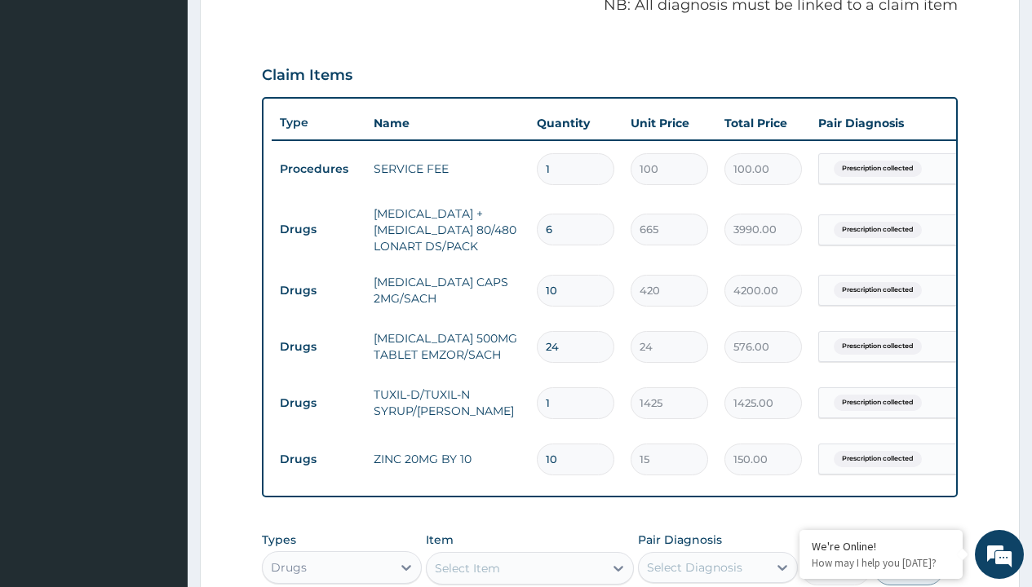
scroll to position [0, 0]
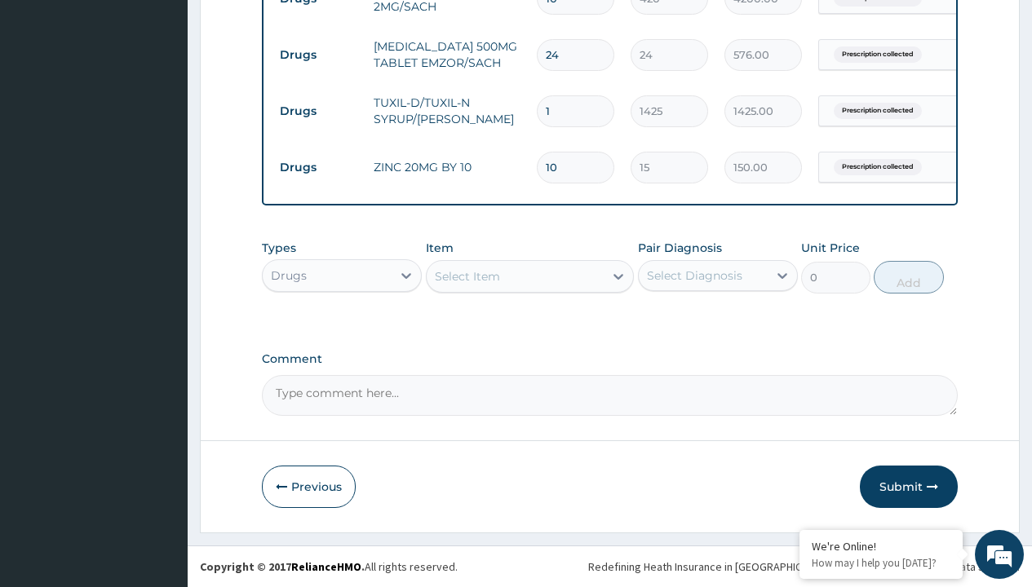
click at [467, 276] on div "Select Item" at bounding box center [467, 276] width 65 height 16
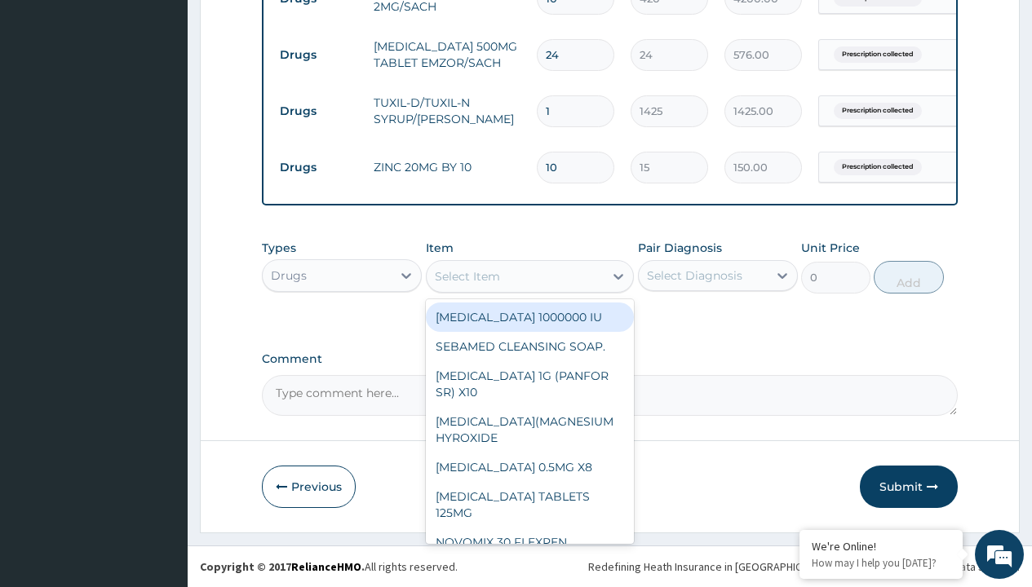
type input "[MEDICAL_DATA] 10mg tab loratyn x10"
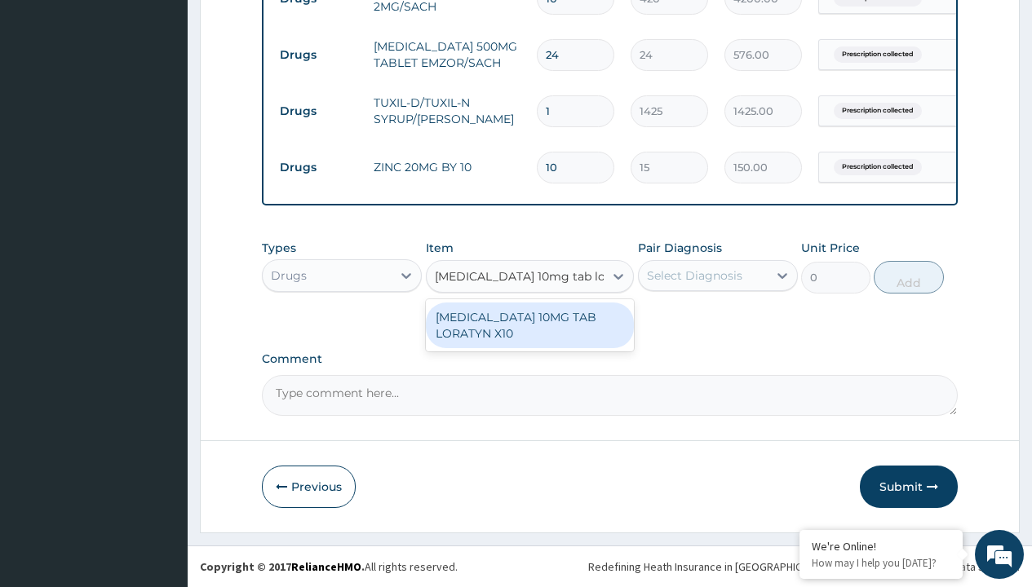
scroll to position [0, 0]
click at [529, 325] on div "[MEDICAL_DATA] 10MG TAB LORATYN X10" at bounding box center [530, 326] width 209 height 46
type input "117"
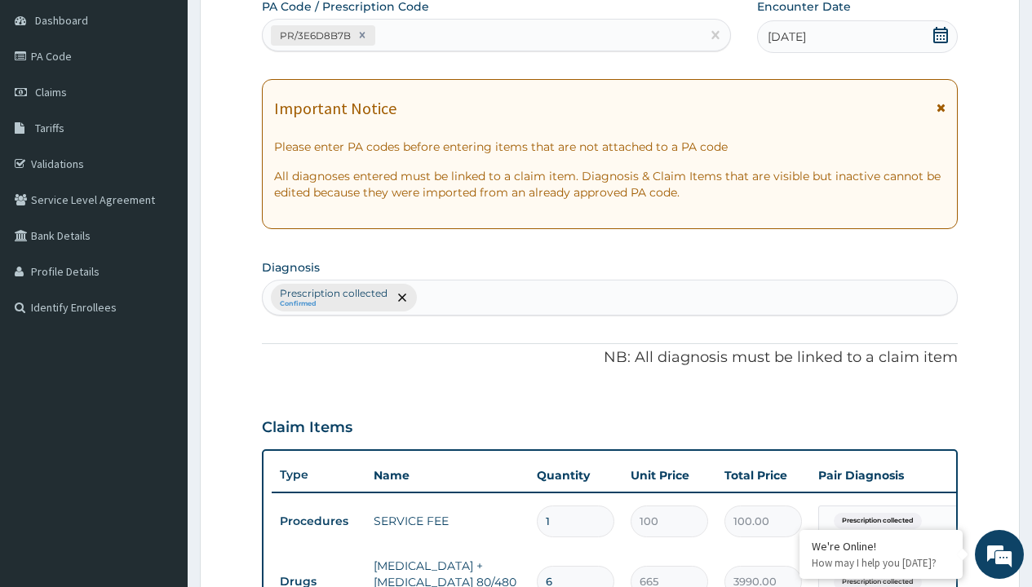
type input "prescription collected"
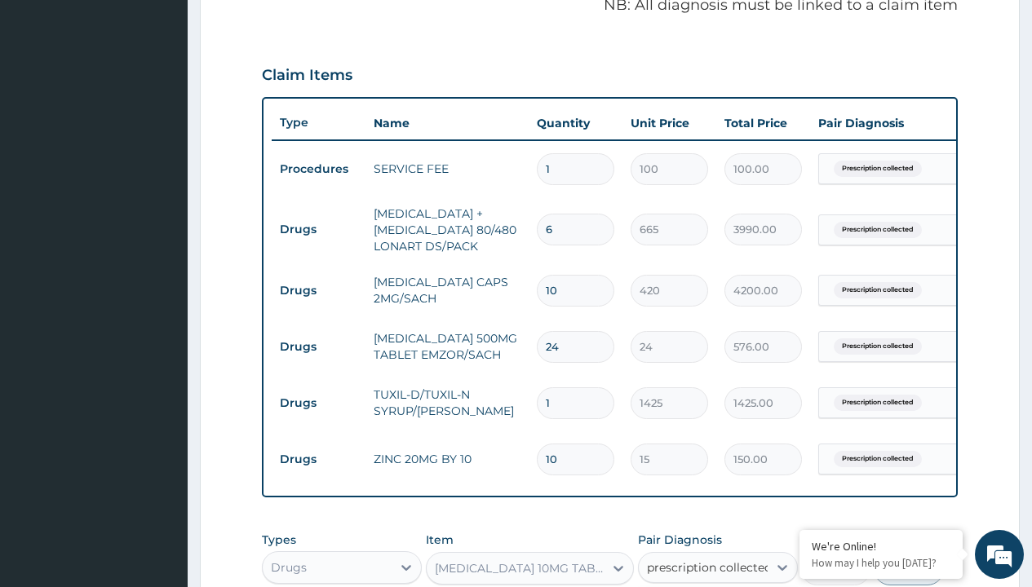
checkbox input "true"
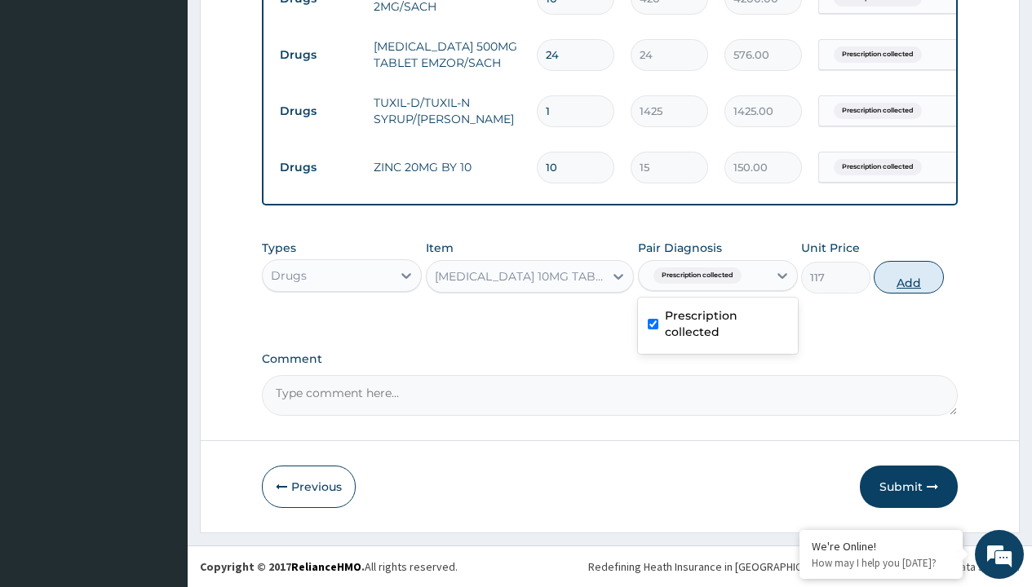
click at [909, 277] on button "Add" at bounding box center [908, 277] width 69 height 33
type input "0"
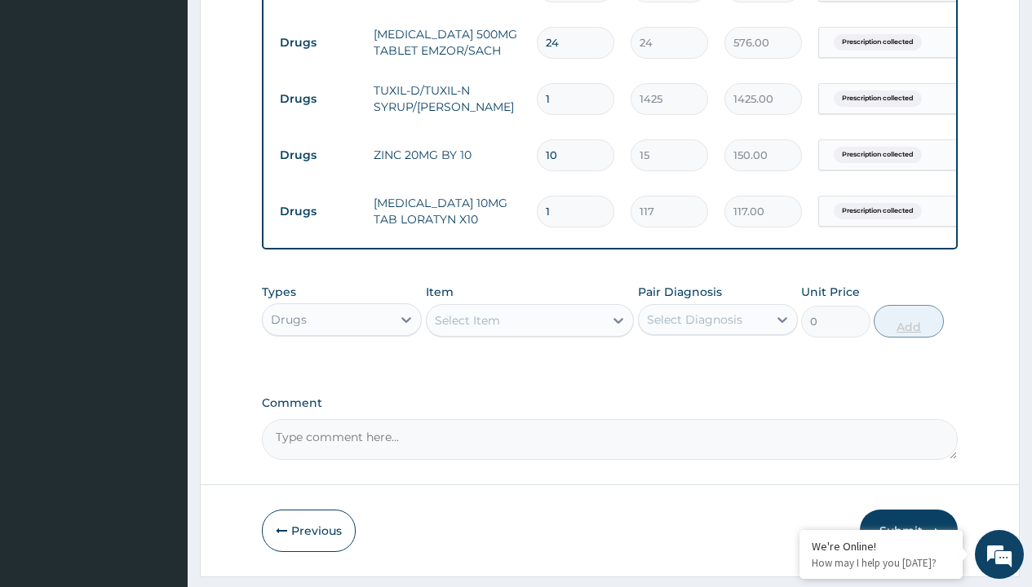
type input "10"
type input "1170.00"
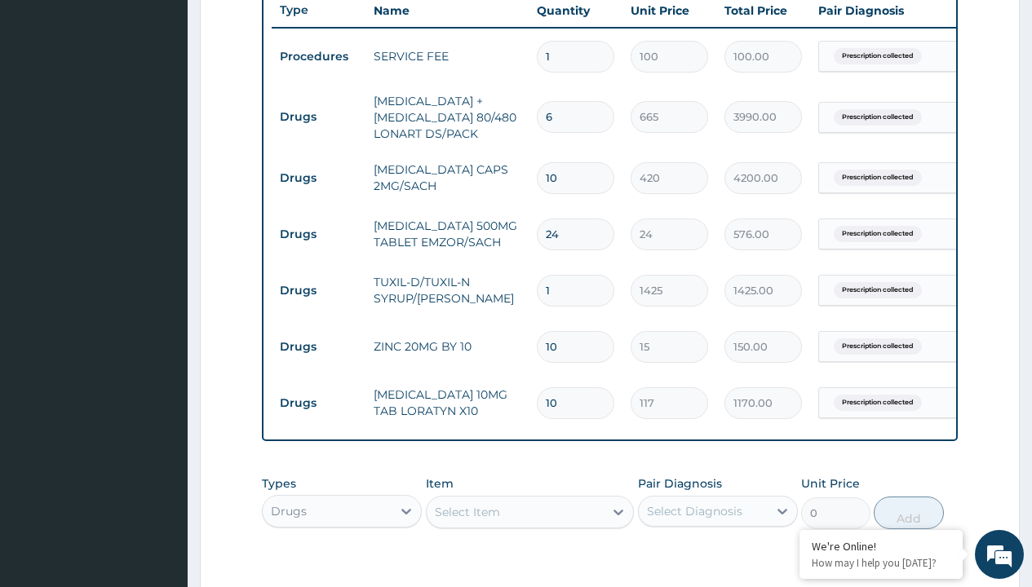
scroll to position [613, 0]
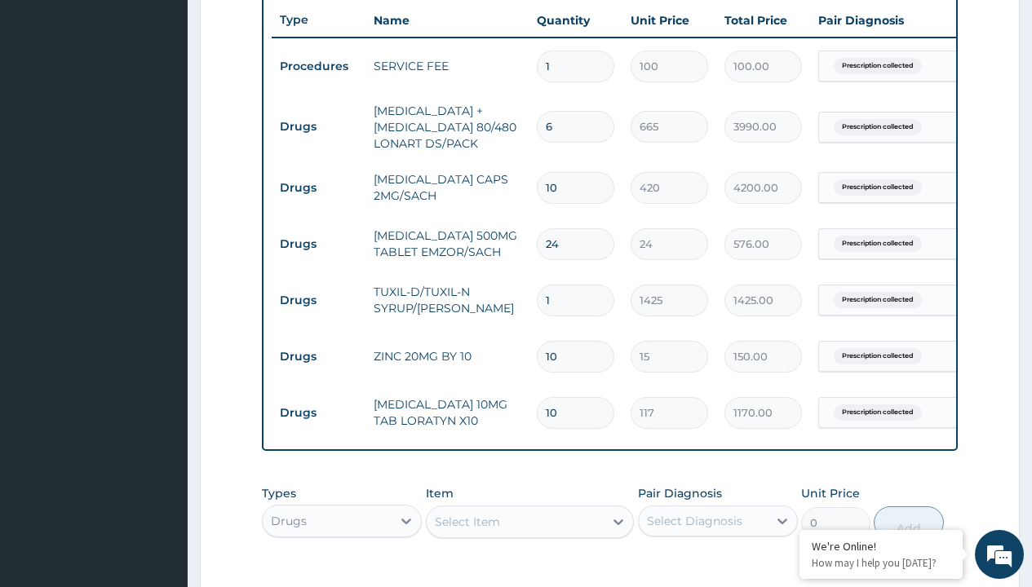
type input "10"
click at [574, 195] on input "10" at bounding box center [575, 188] width 77 height 32
type input "1"
type input "420.00"
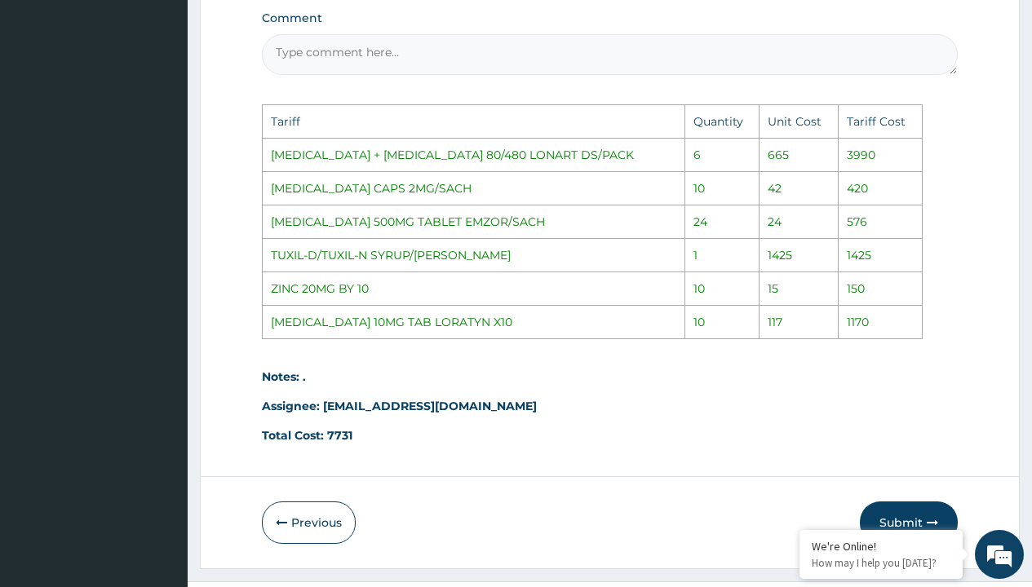
scroll to position [1247, 0]
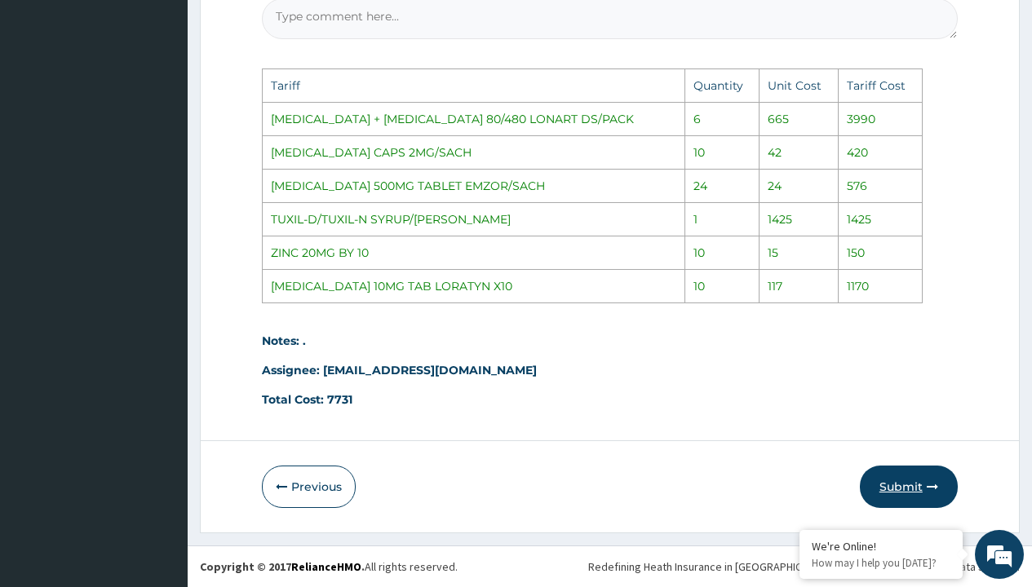
type input "1"
click at [910, 489] on button "Submit" at bounding box center [909, 487] width 98 height 42
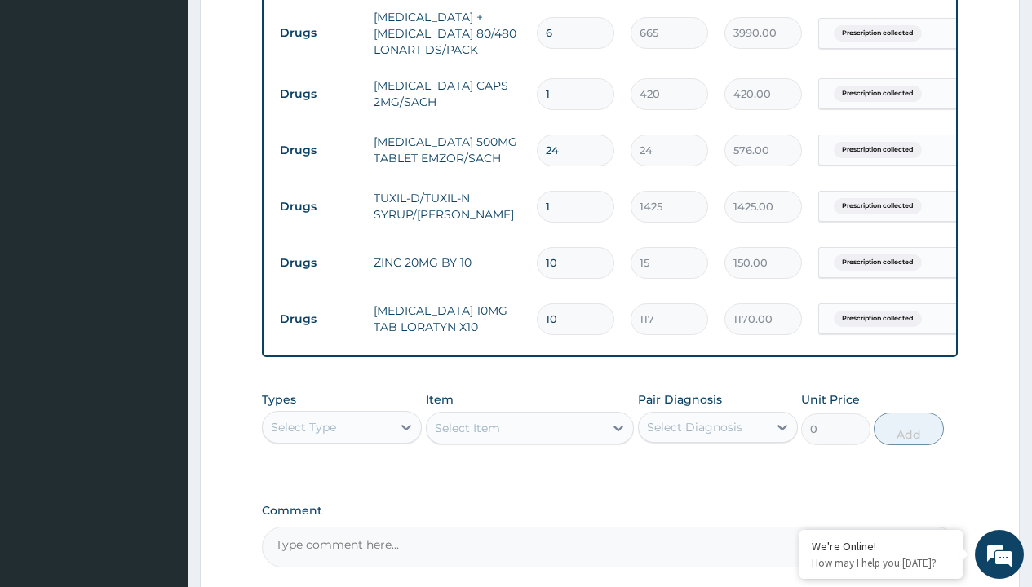
scroll to position [870, 0]
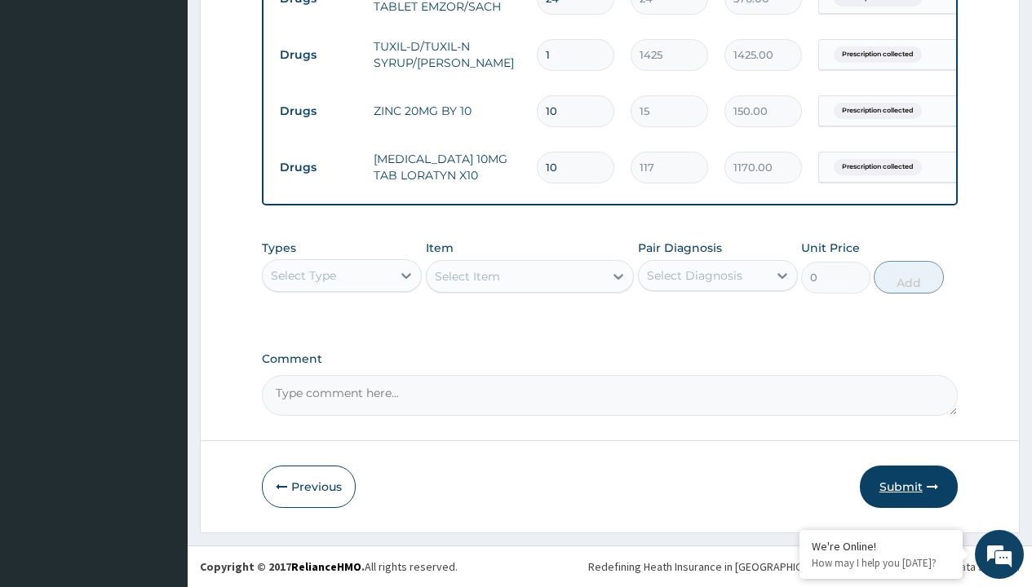
click at [922, 473] on button "Submit" at bounding box center [909, 487] width 98 height 42
click at [924, 471] on button "Submit" at bounding box center [909, 487] width 98 height 42
